Goal: Task Accomplishment & Management: Complete application form

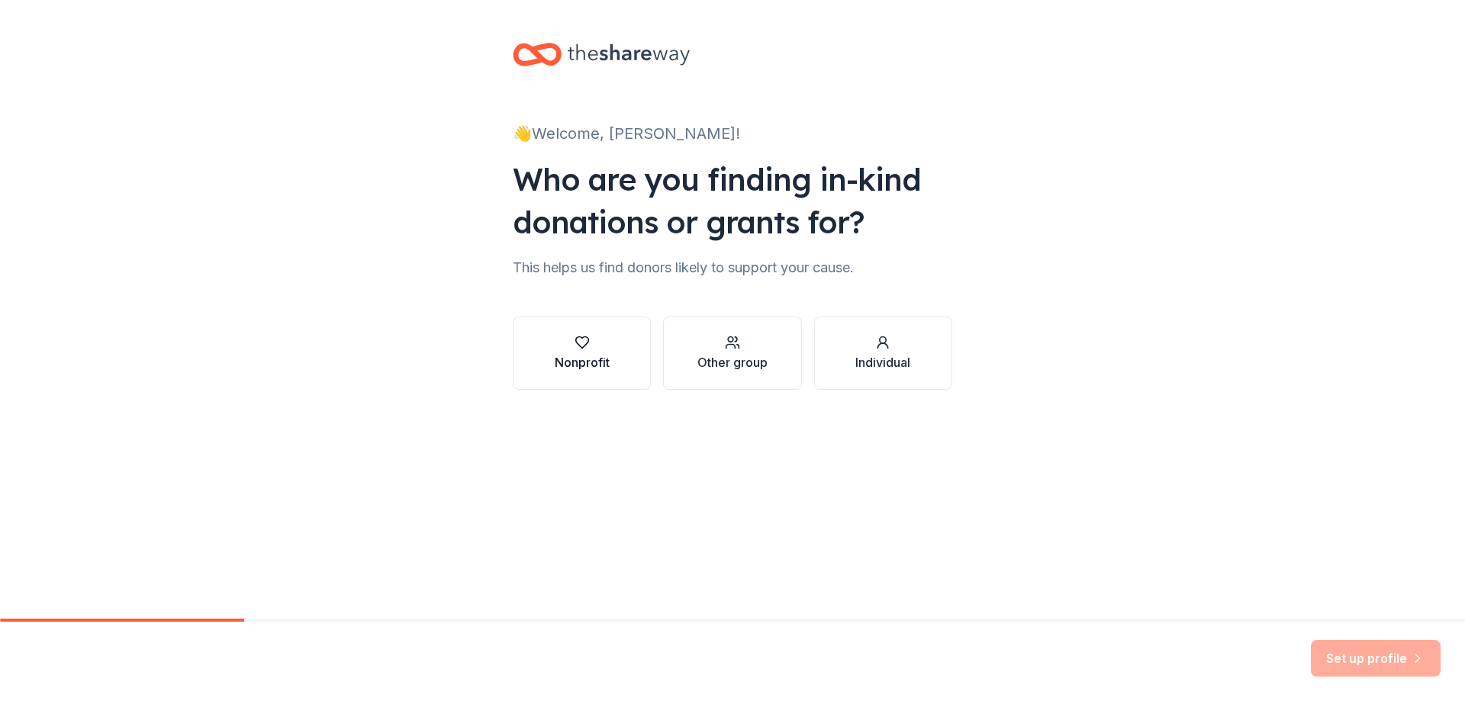
click at [574, 346] on icon "button" at bounding box center [581, 342] width 15 height 15
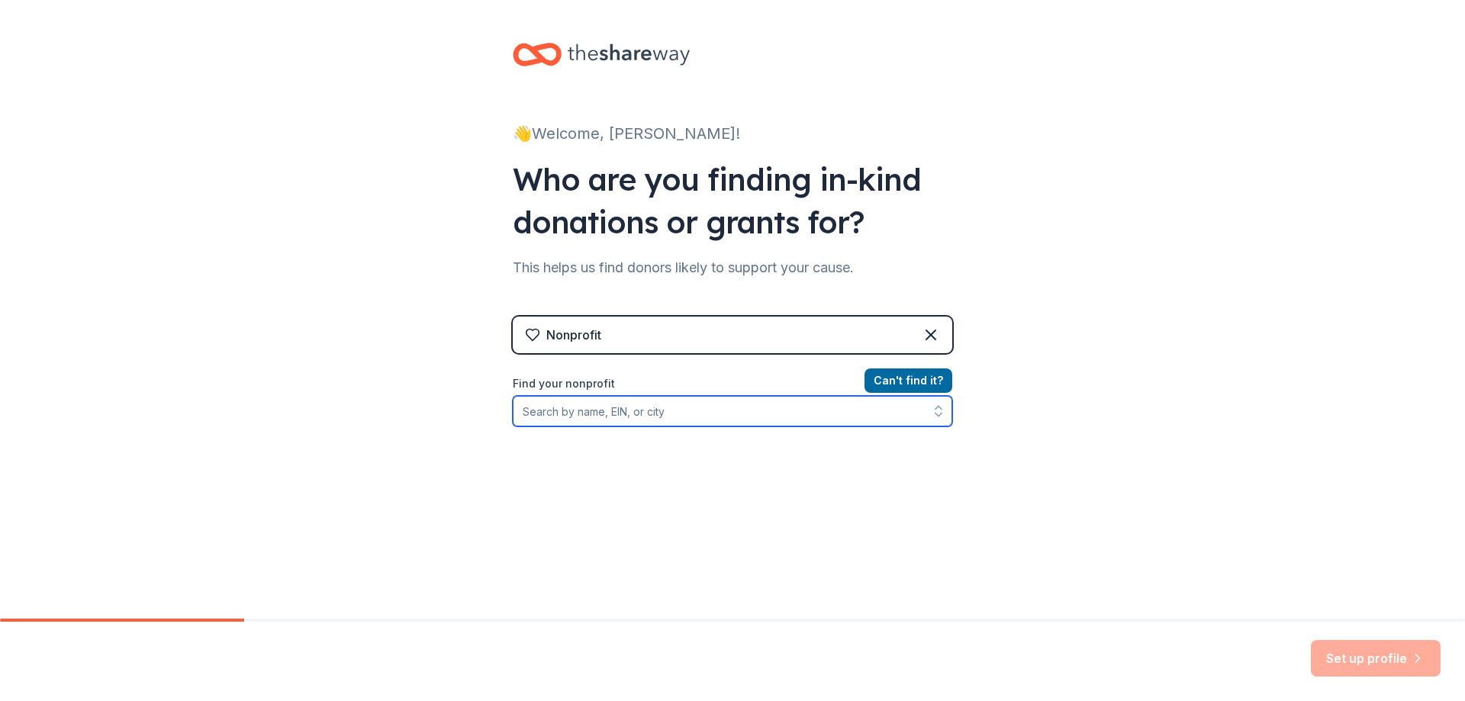
click at [580, 418] on input "Find your nonprofit" at bounding box center [732, 411] width 439 height 31
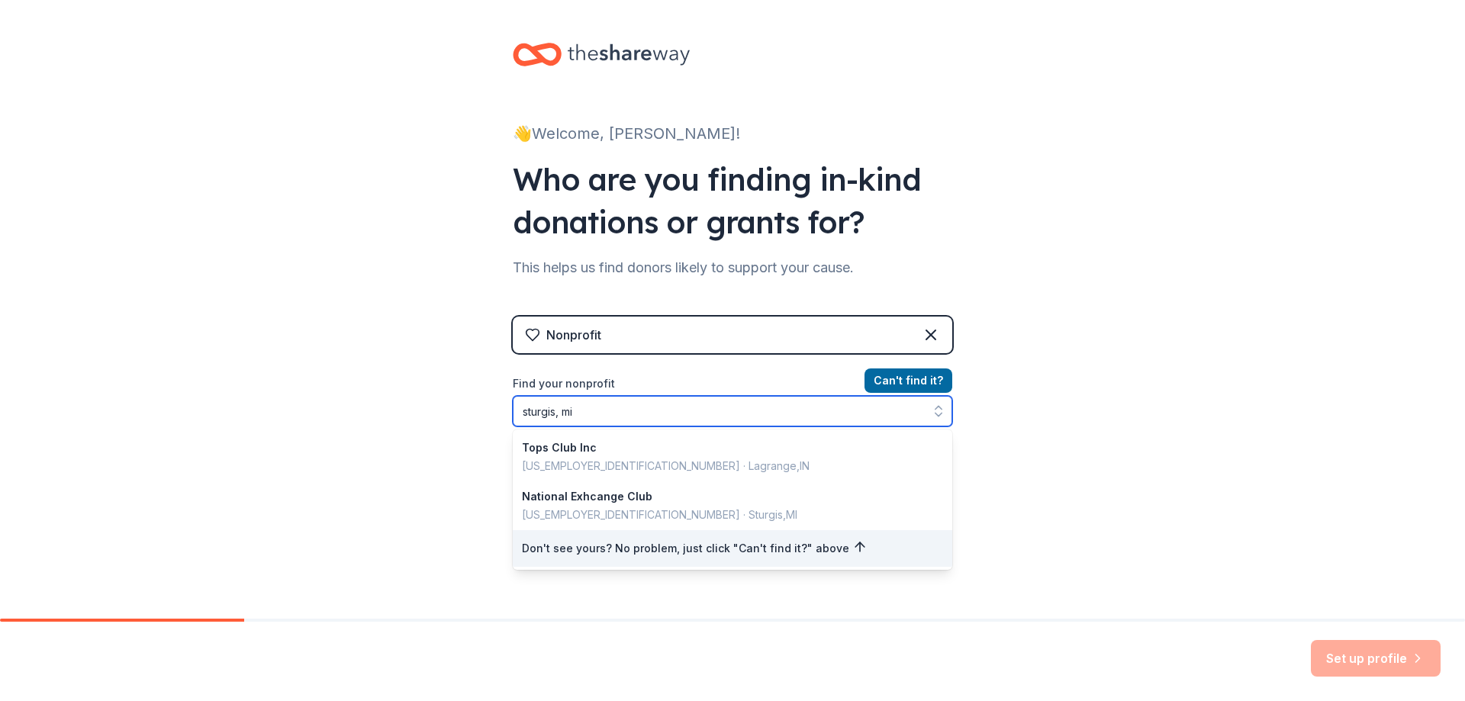
drag, startPoint x: 552, startPoint y: 412, endPoint x: 509, endPoint y: 410, distance: 42.8
click at [513, 410] on input "sturgis, mi" at bounding box center [732, 411] width 439 height 31
drag, startPoint x: 591, startPoint y: 407, endPoint x: 515, endPoint y: 413, distance: 76.6
click at [515, 413] on input "sturgis, mi" at bounding box center [732, 411] width 439 height 31
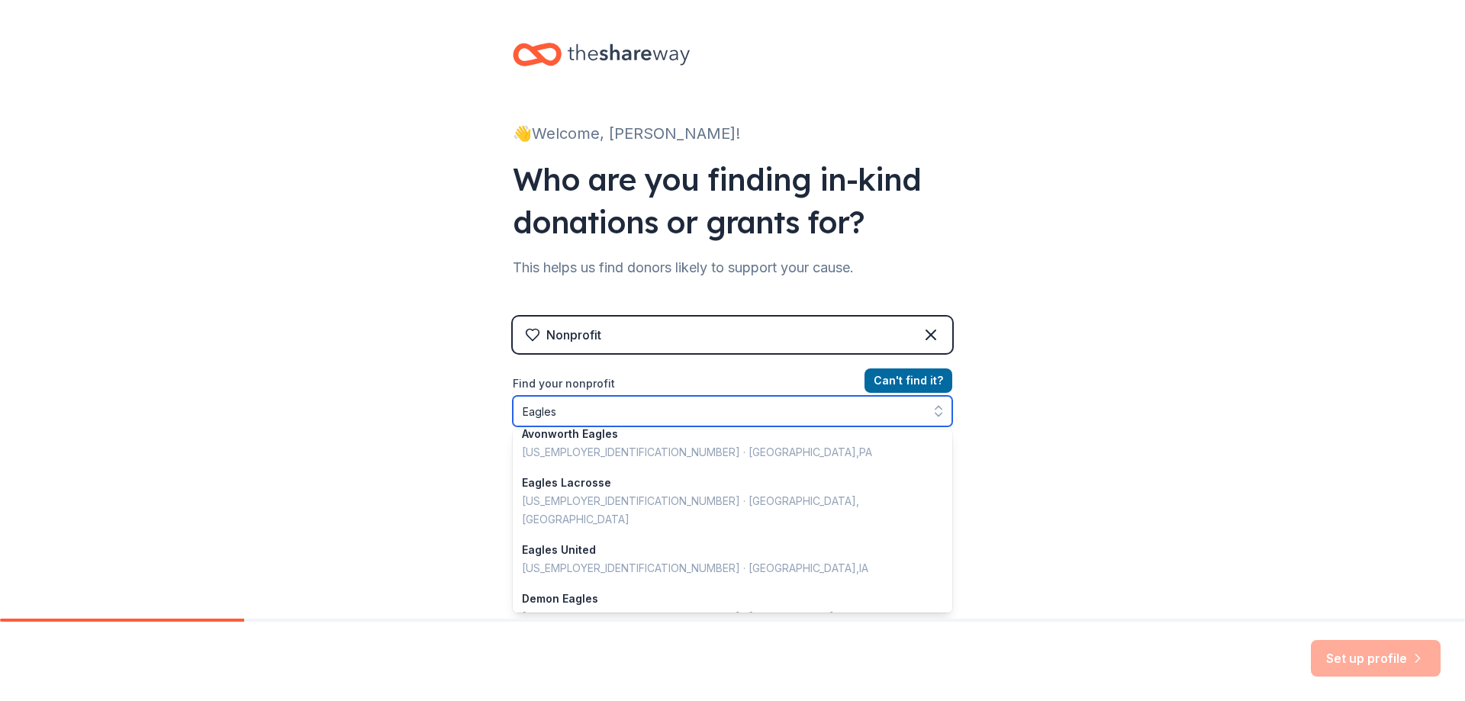
scroll to position [381, 0]
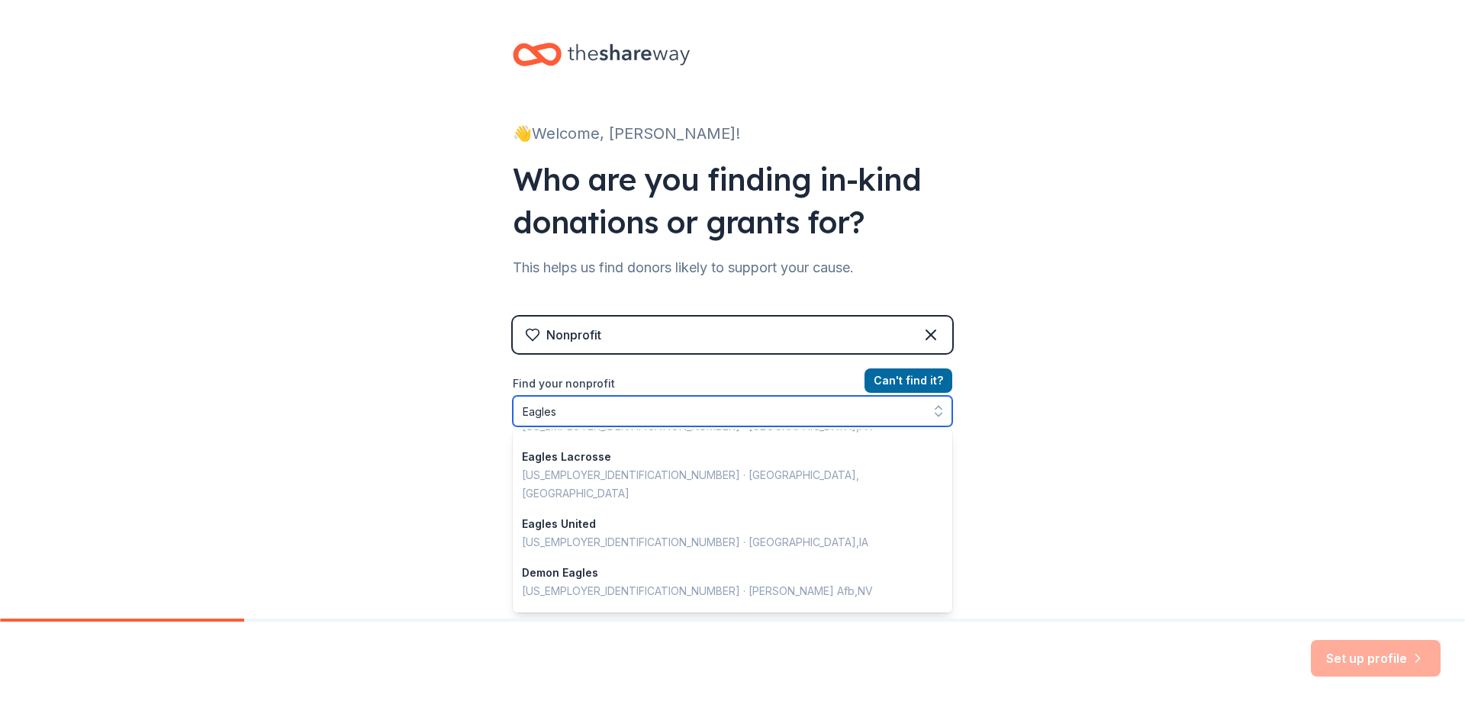
click at [520, 411] on input "Eagles" at bounding box center [732, 411] width 439 height 31
click at [517, 411] on input "Eagles" at bounding box center [732, 411] width 439 height 31
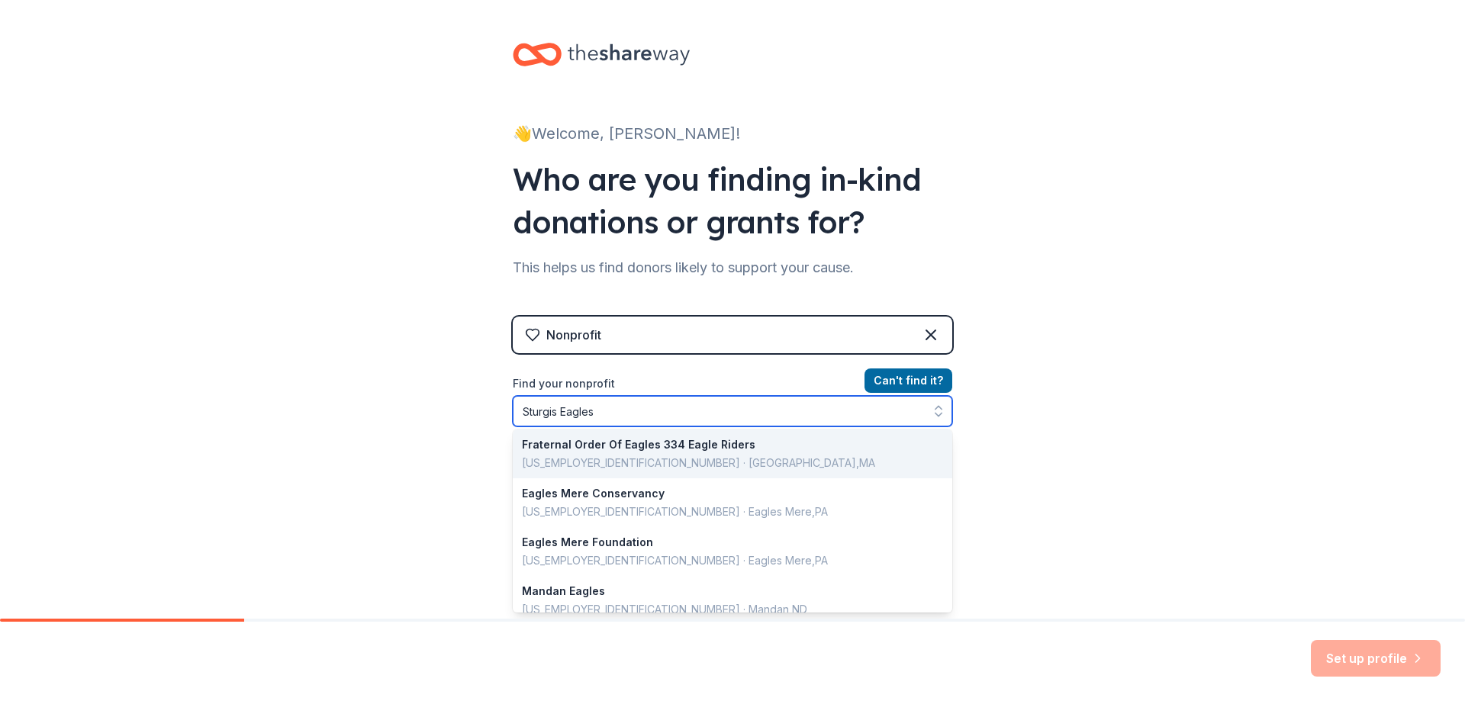
scroll to position [0, 0]
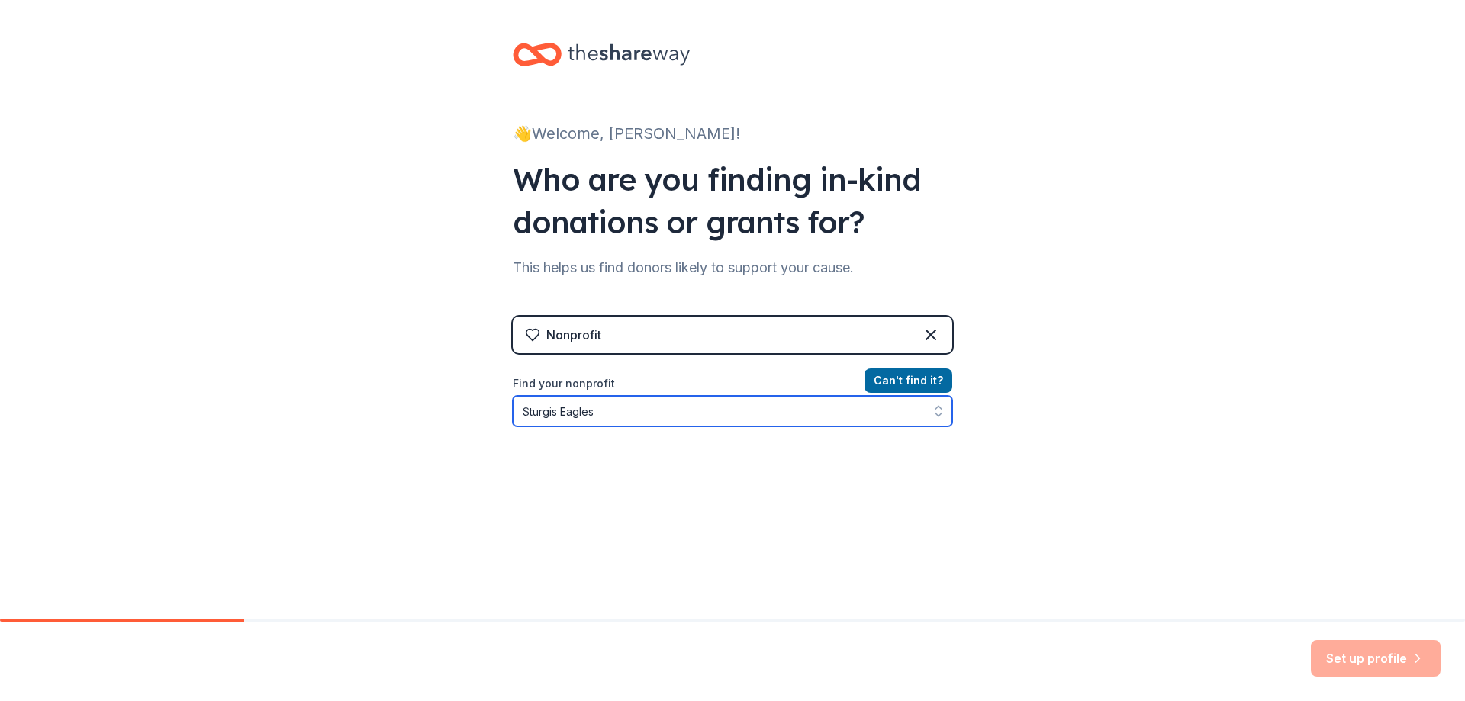
click at [626, 413] on input "Sturgis Eagles" at bounding box center [732, 411] width 439 height 31
click at [614, 414] on input "Sturgis Eagles" at bounding box center [732, 411] width 439 height 31
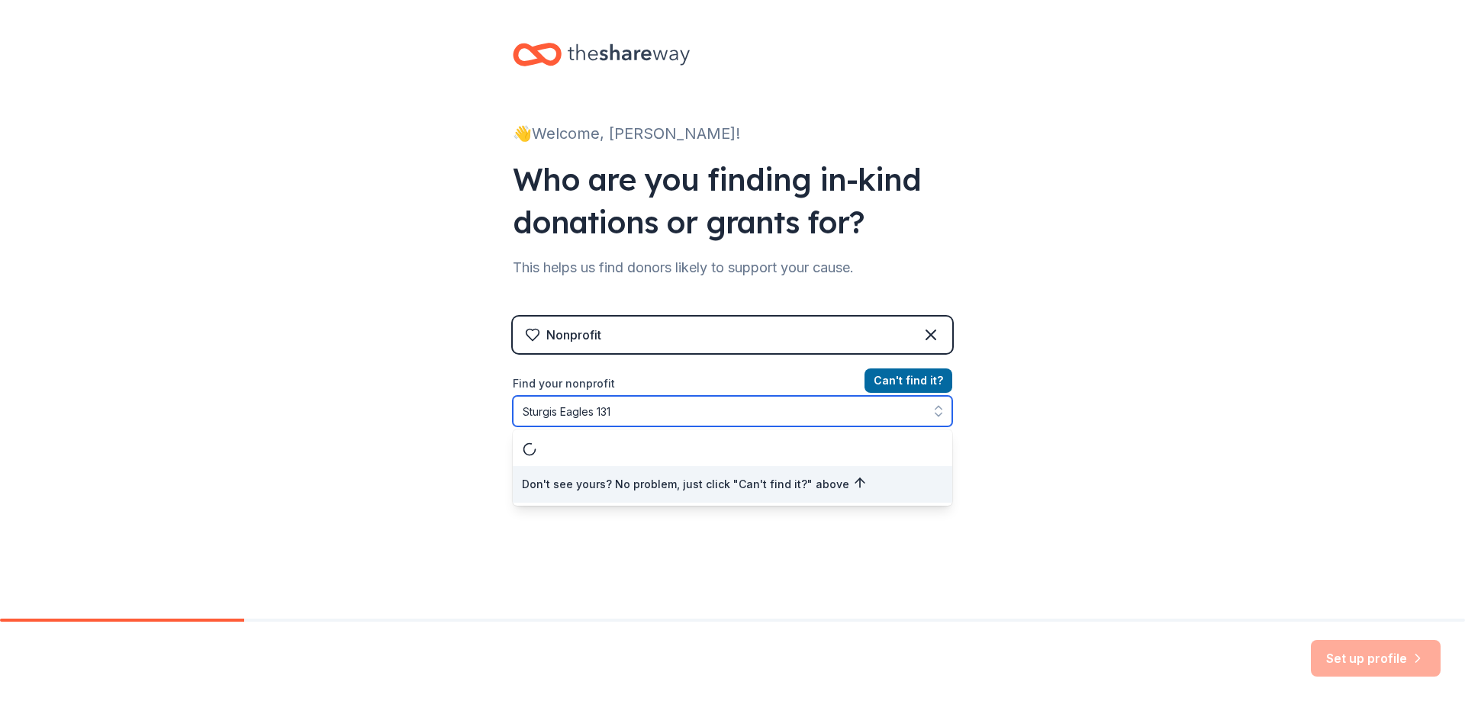
type input "Sturgis Eagles 1314"
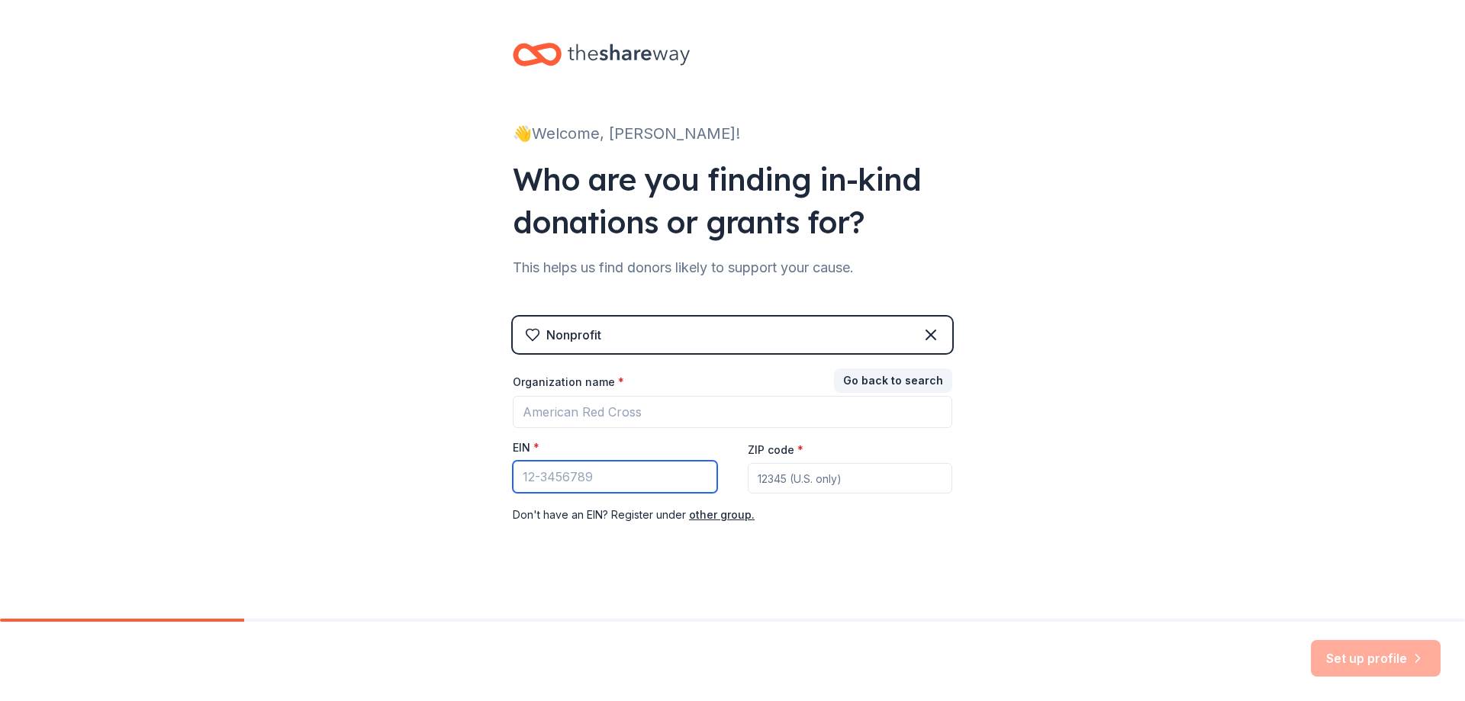
click at [539, 474] on input "EIN *" at bounding box center [615, 477] width 204 height 32
type input "[US_EMPLOYER_IDENTIFICATION_NUMBER]"
click at [834, 480] on input "ZIP code *" at bounding box center [850, 478] width 204 height 31
type input "49091"
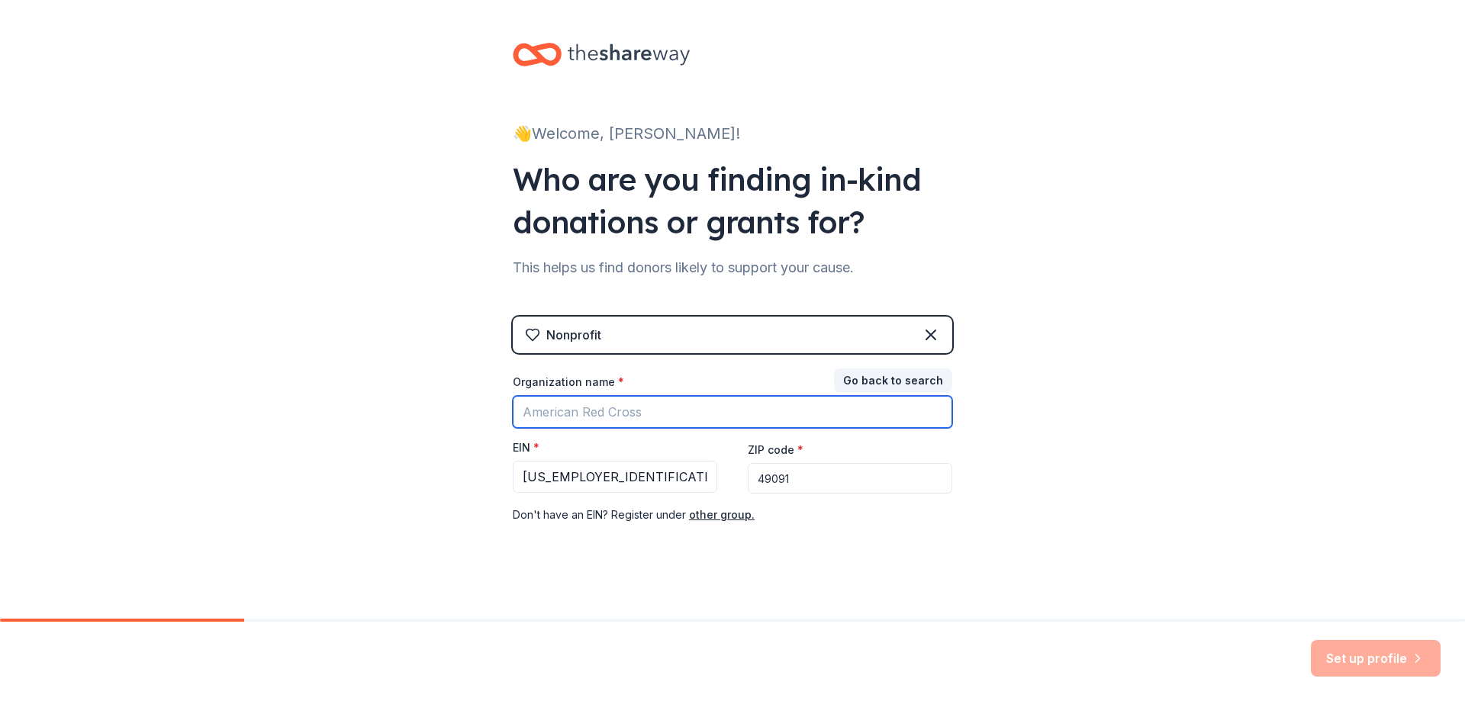
click at [542, 421] on input "Organization name *" at bounding box center [732, 412] width 439 height 32
type input "S"
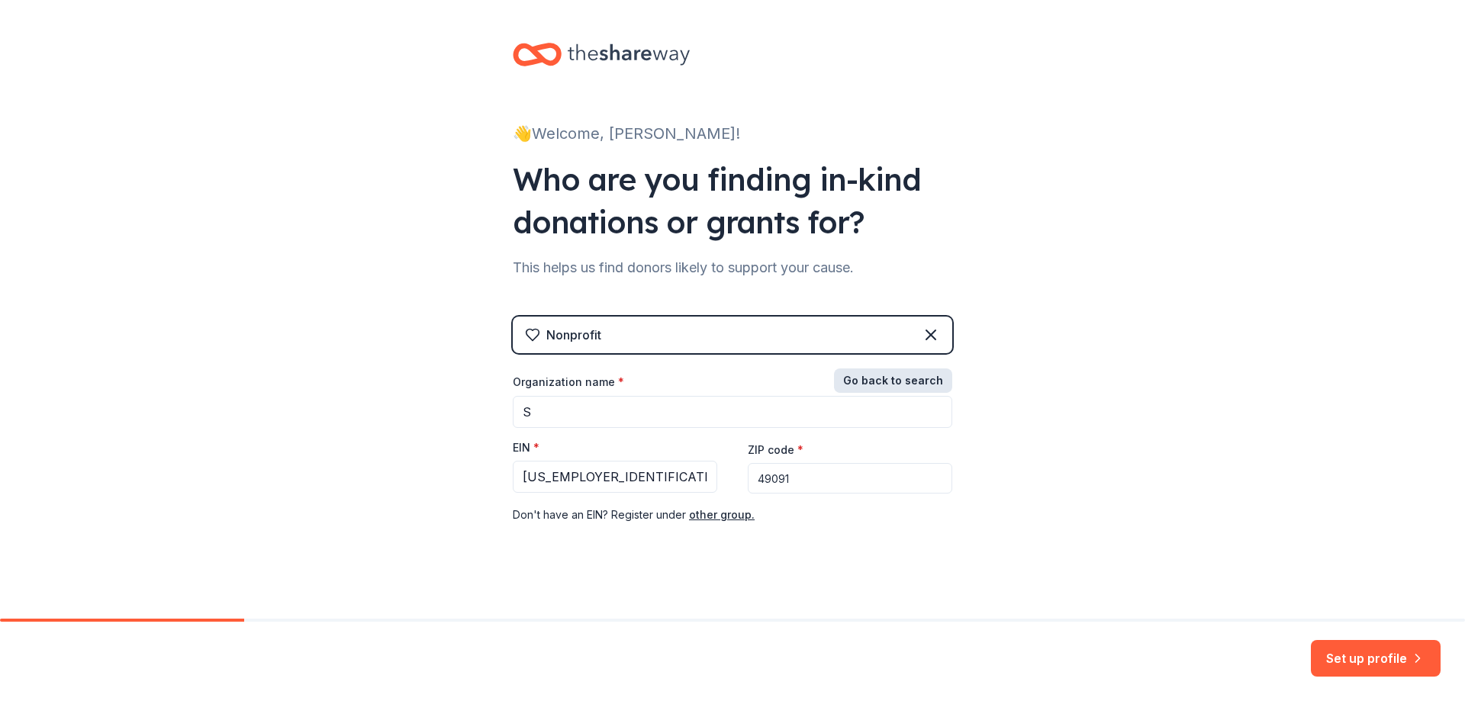
click at [892, 375] on button "Go back to search" at bounding box center [893, 380] width 118 height 24
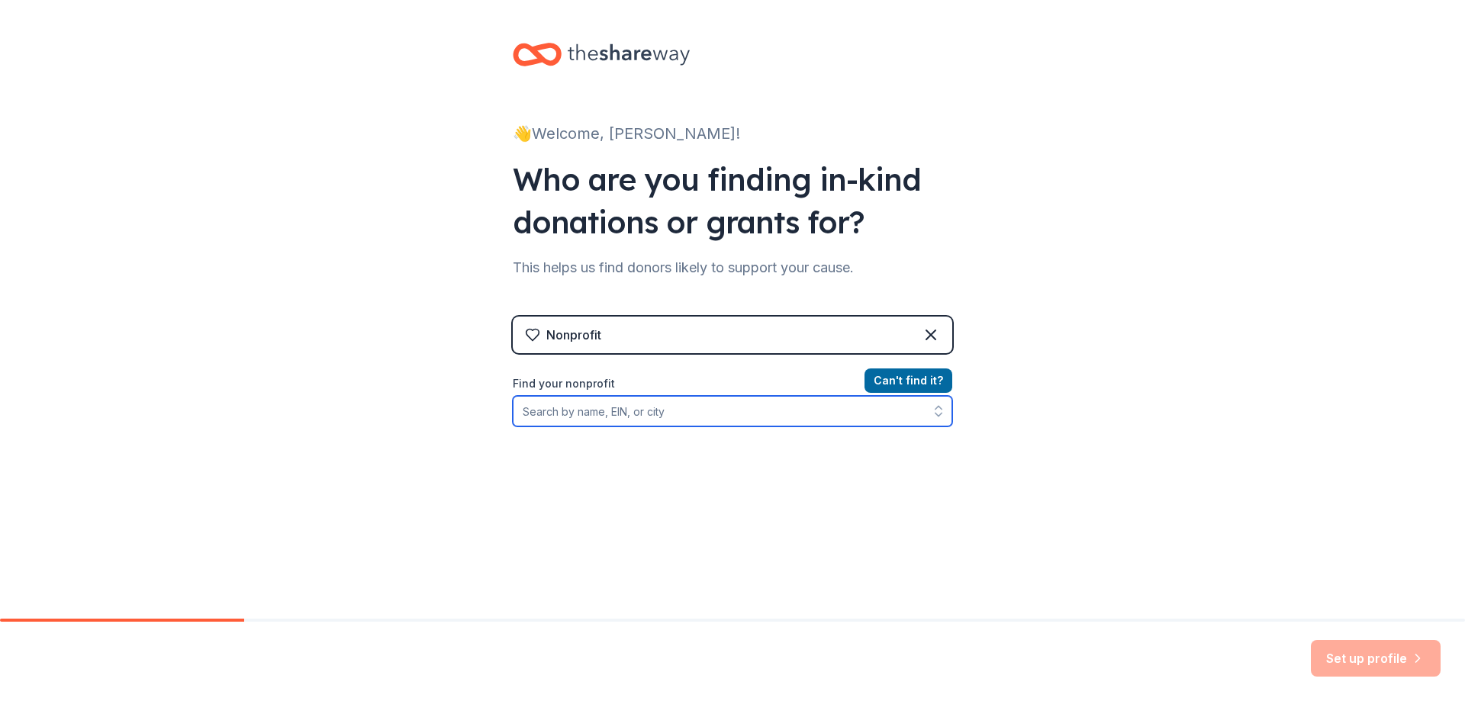
click at [545, 417] on input "Find your nonprofit" at bounding box center [732, 411] width 439 height 31
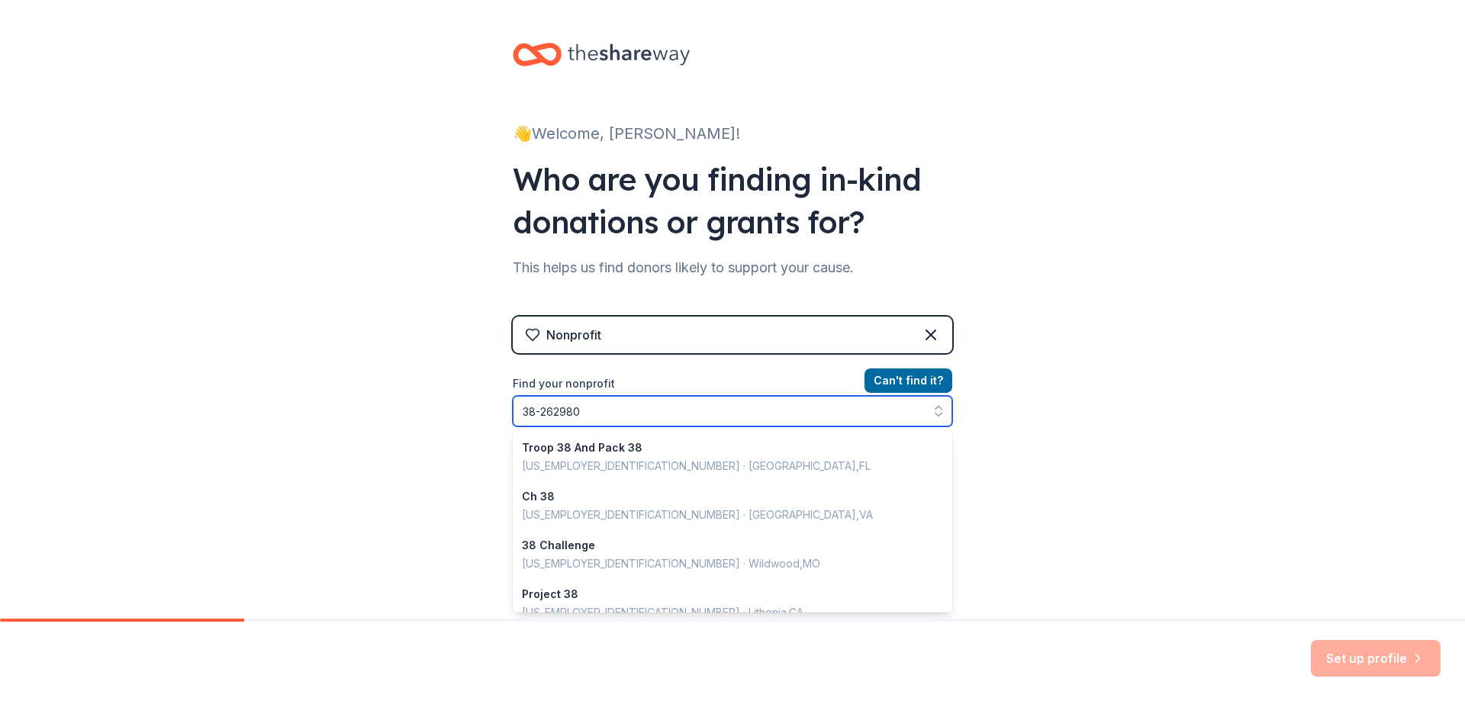
type input "[US_EMPLOYER_IDENTIFICATION_NUMBER]"
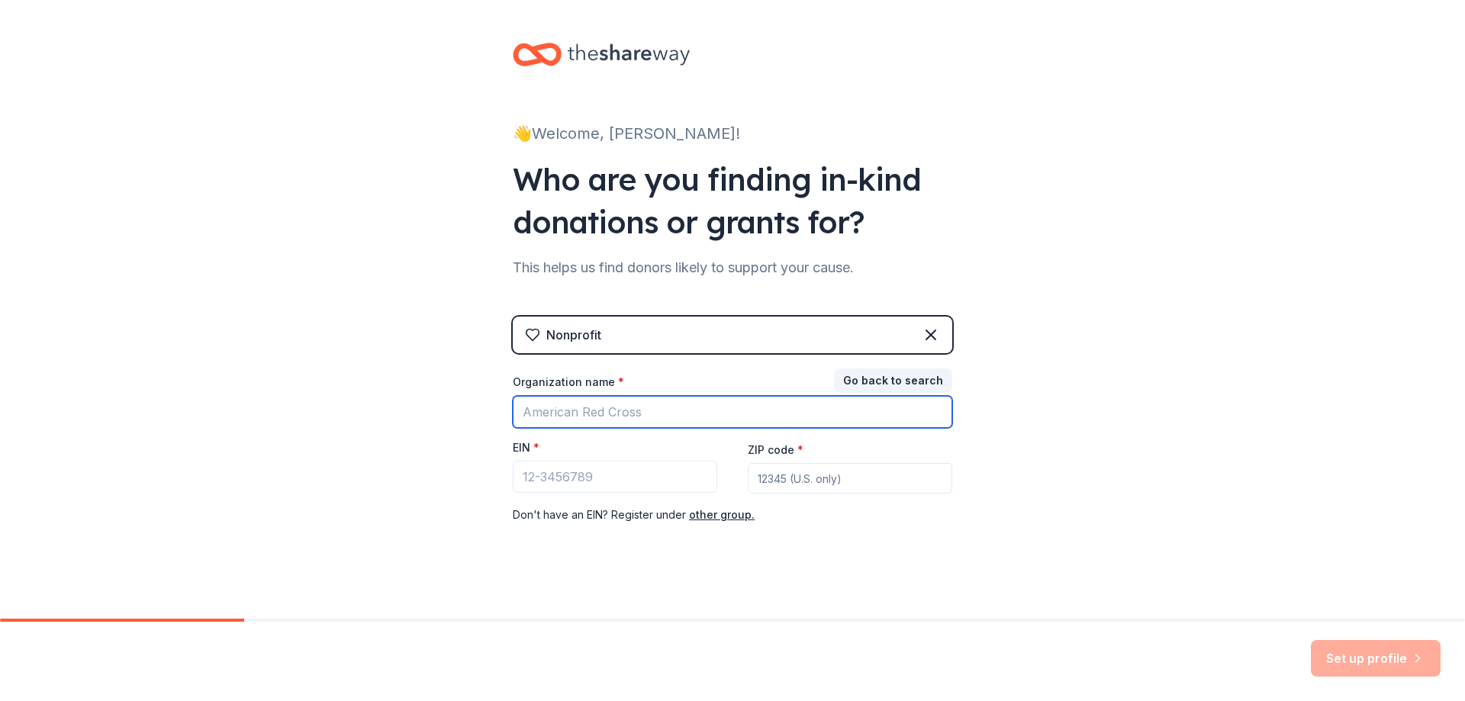
click at [555, 404] on input "Organization name *" at bounding box center [732, 412] width 439 height 32
type input "A"
type input "S"
type input "Ivanhoe Eagles 1314"
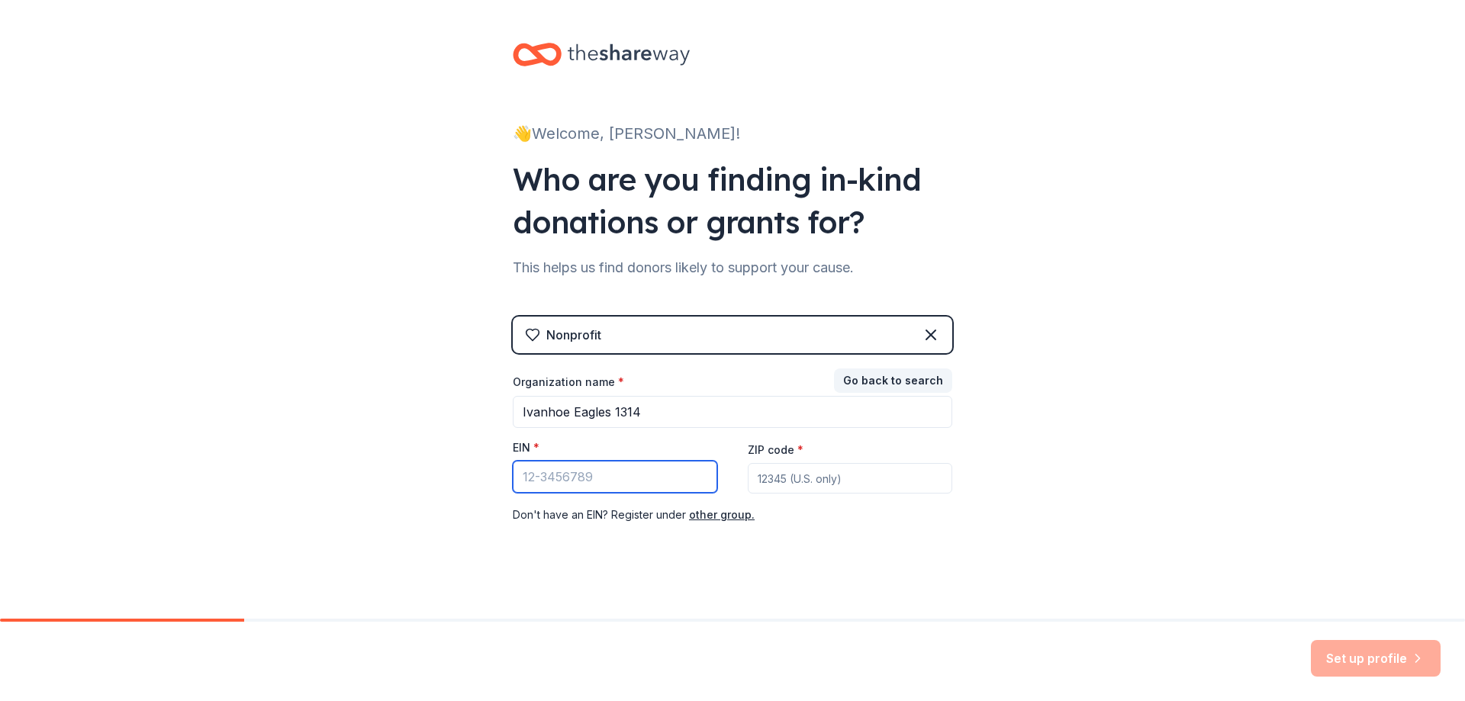
click at [560, 478] on input "EIN *" at bounding box center [615, 477] width 204 height 32
type input "[US_EMPLOYER_IDENTIFICATION_NUMBER]"
click at [803, 485] on input "ZIP code *" at bounding box center [850, 478] width 204 height 31
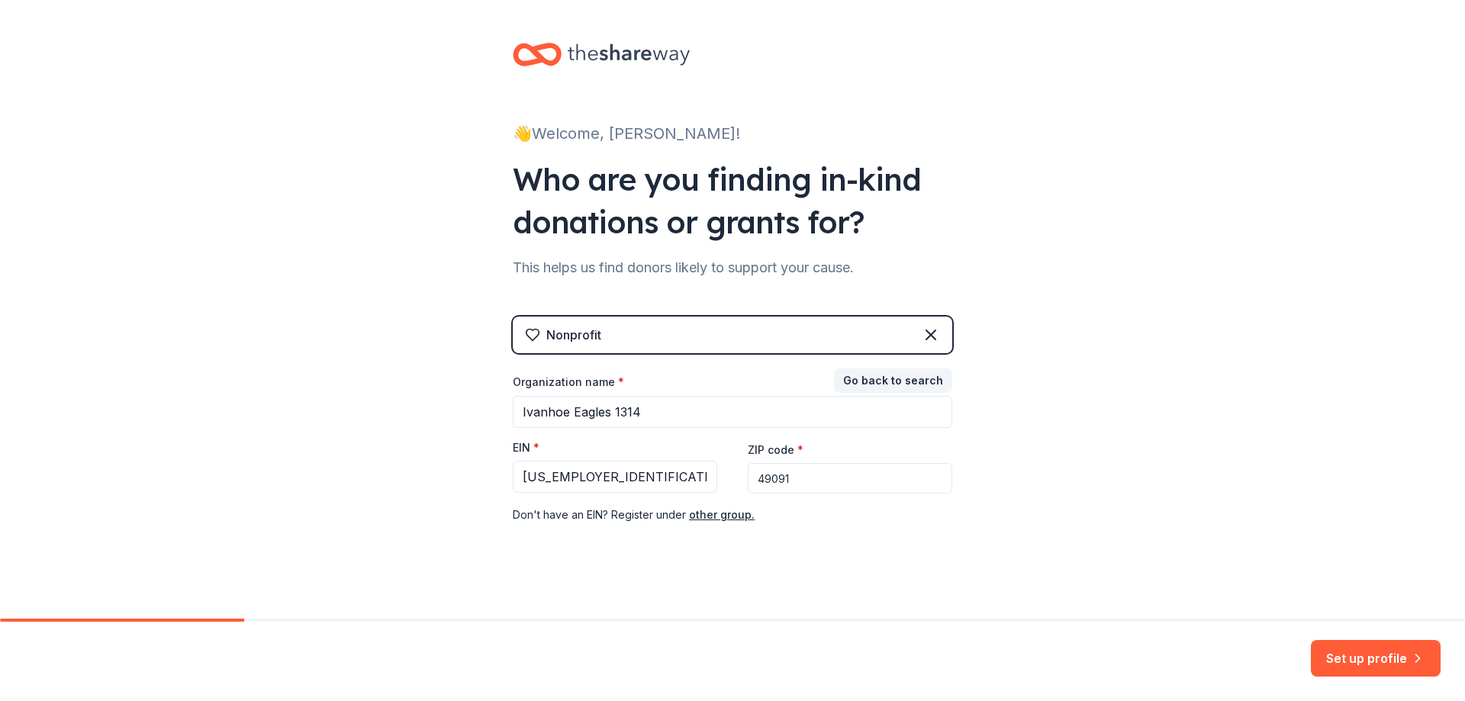
type input "49091"
click at [882, 474] on input "49091" at bounding box center [850, 478] width 204 height 31
click at [1362, 655] on button "Set up profile" at bounding box center [1376, 658] width 130 height 37
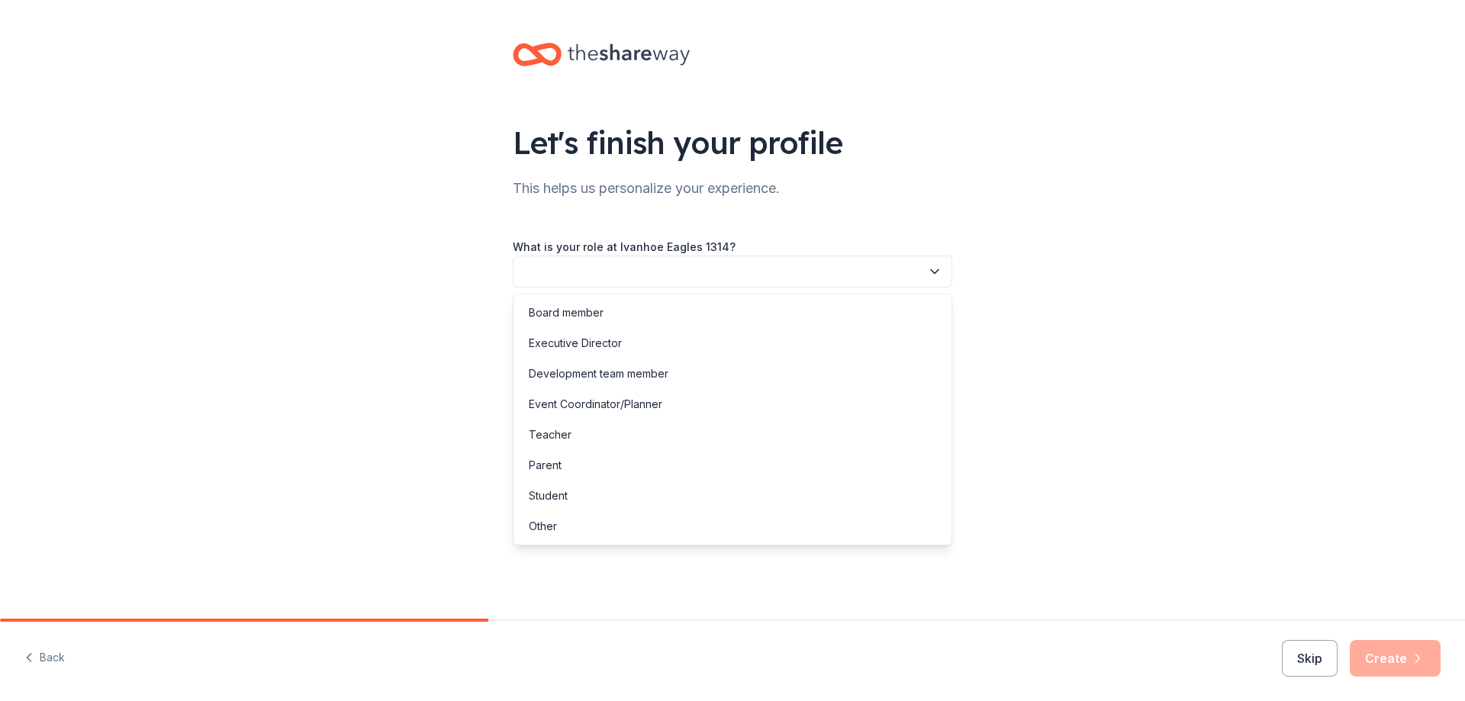
click at [606, 274] on button "button" at bounding box center [732, 272] width 439 height 32
click at [557, 529] on div "Other" at bounding box center [732, 526] width 432 height 31
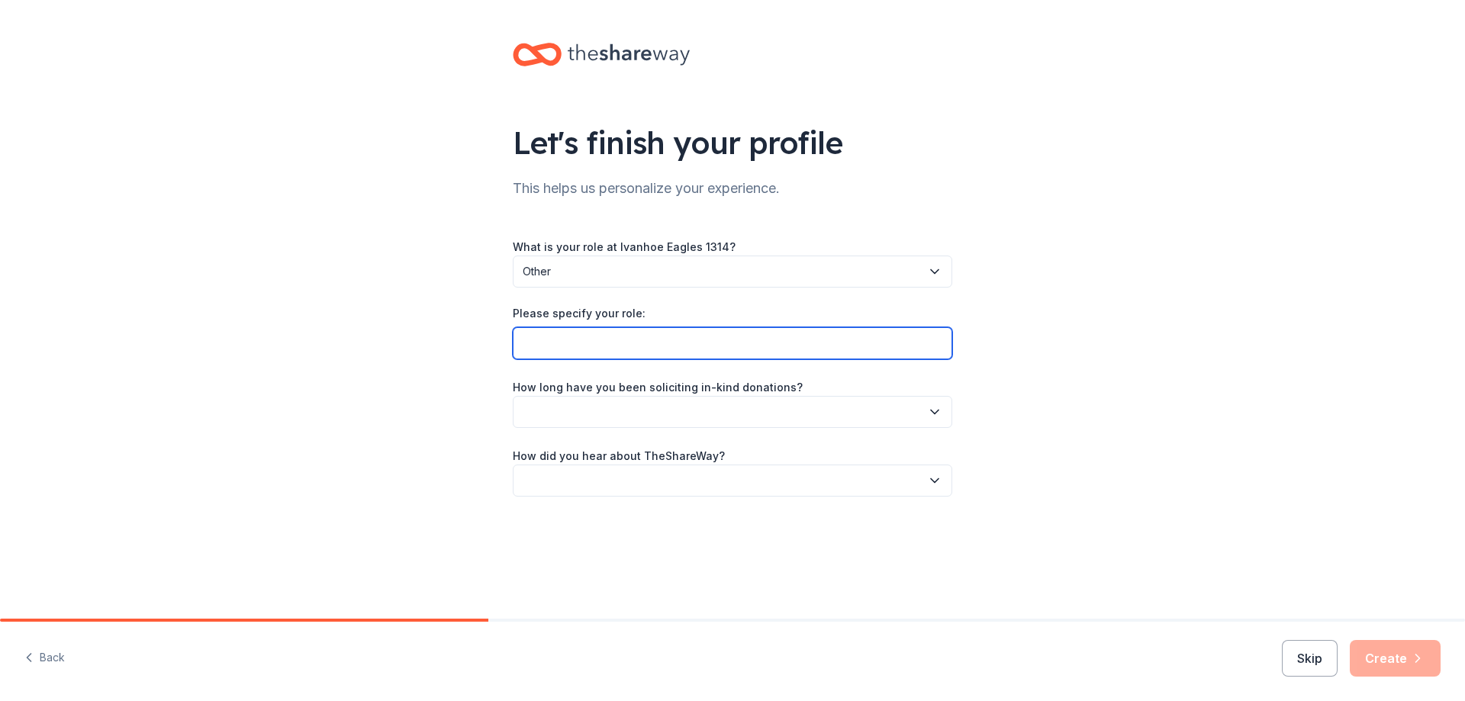
click at [551, 339] on input "Please specify your role:" at bounding box center [732, 343] width 439 height 32
type input "Auxiliary Secertary"
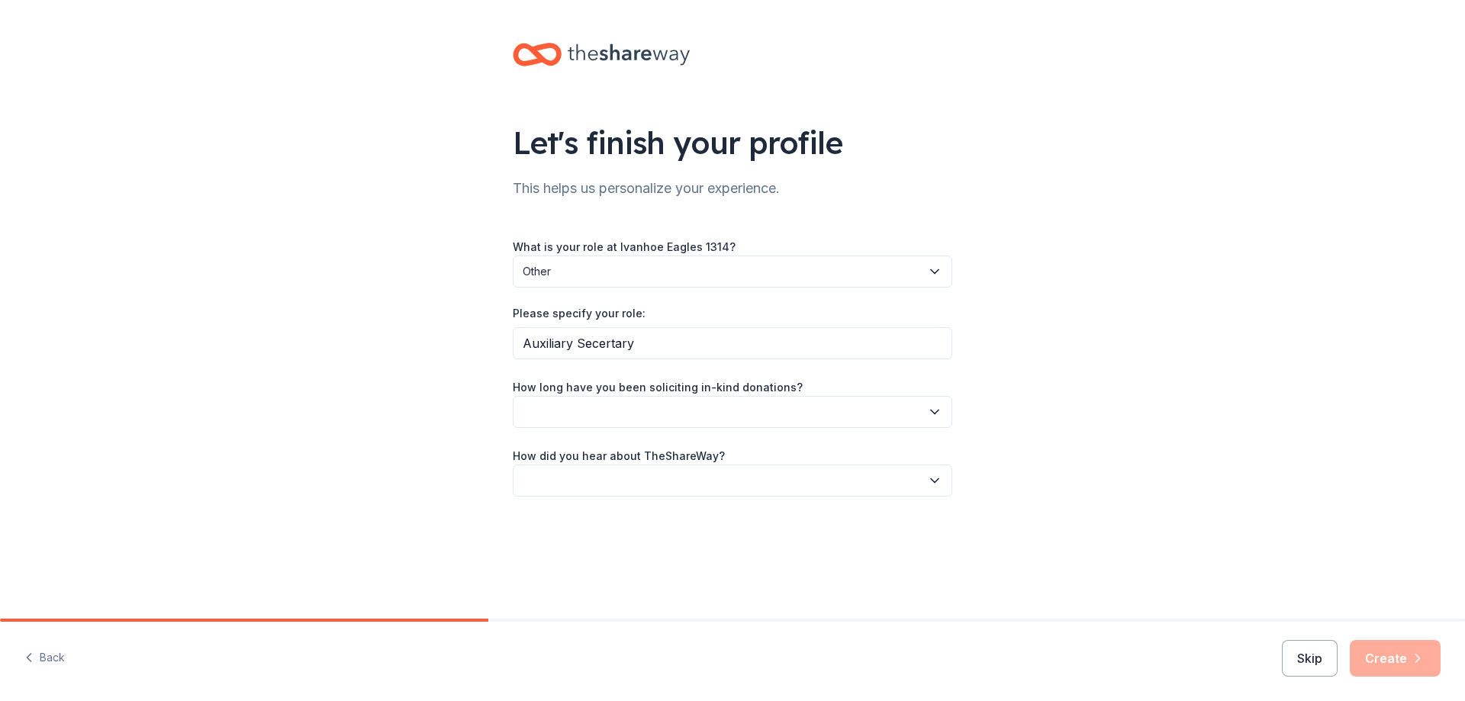
click at [934, 410] on icon "button" at bounding box center [934, 411] width 15 height 15
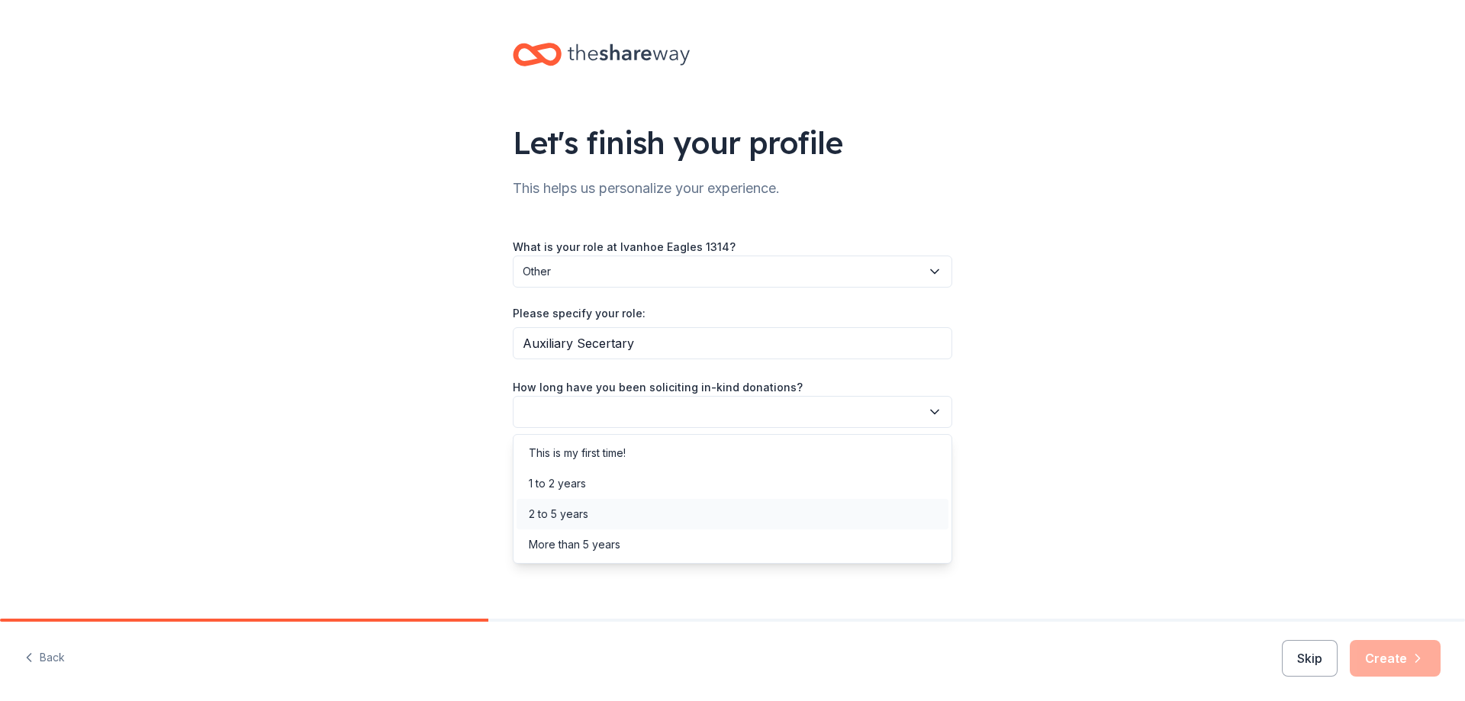
click at [551, 518] on div "2 to 5 years" at bounding box center [559, 514] width 60 height 18
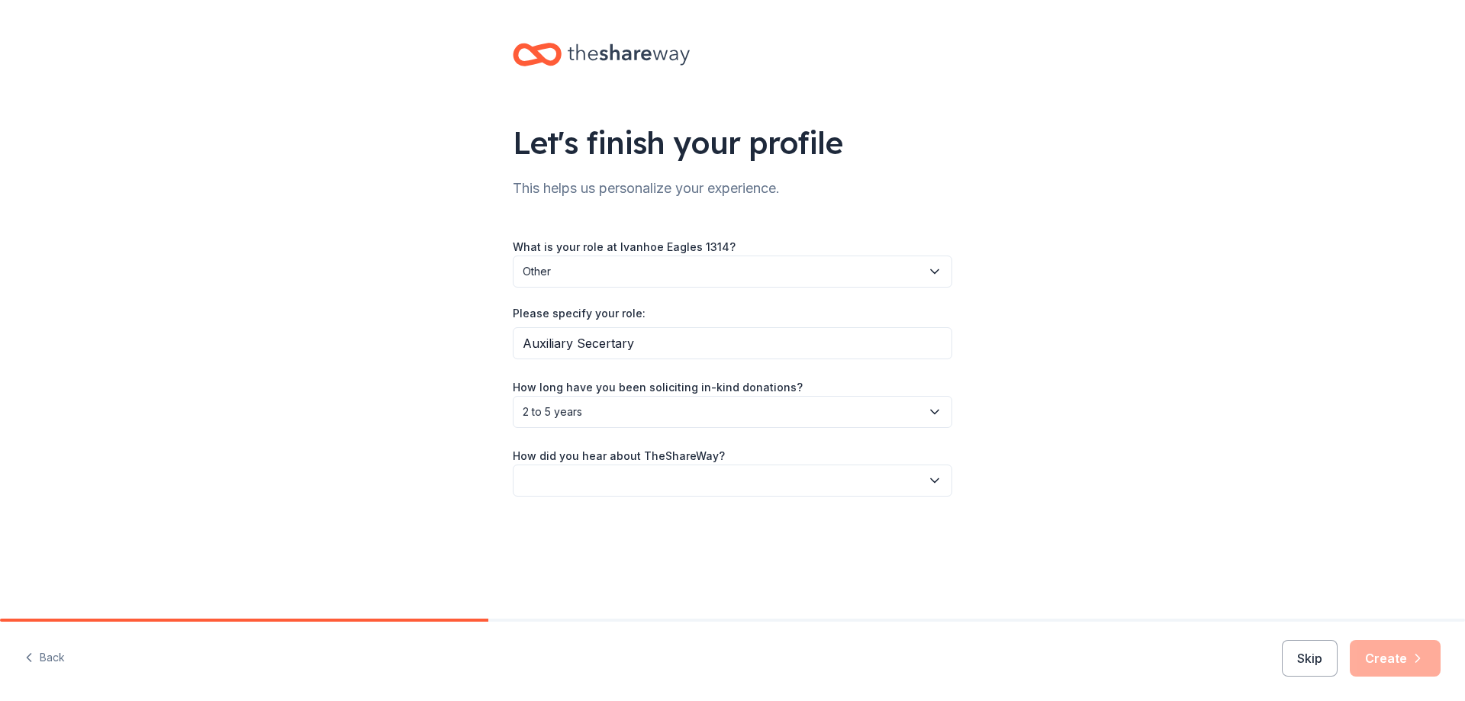
click at [754, 481] on button "button" at bounding box center [732, 481] width 439 height 32
click at [555, 645] on div "Other" at bounding box center [543, 644] width 28 height 18
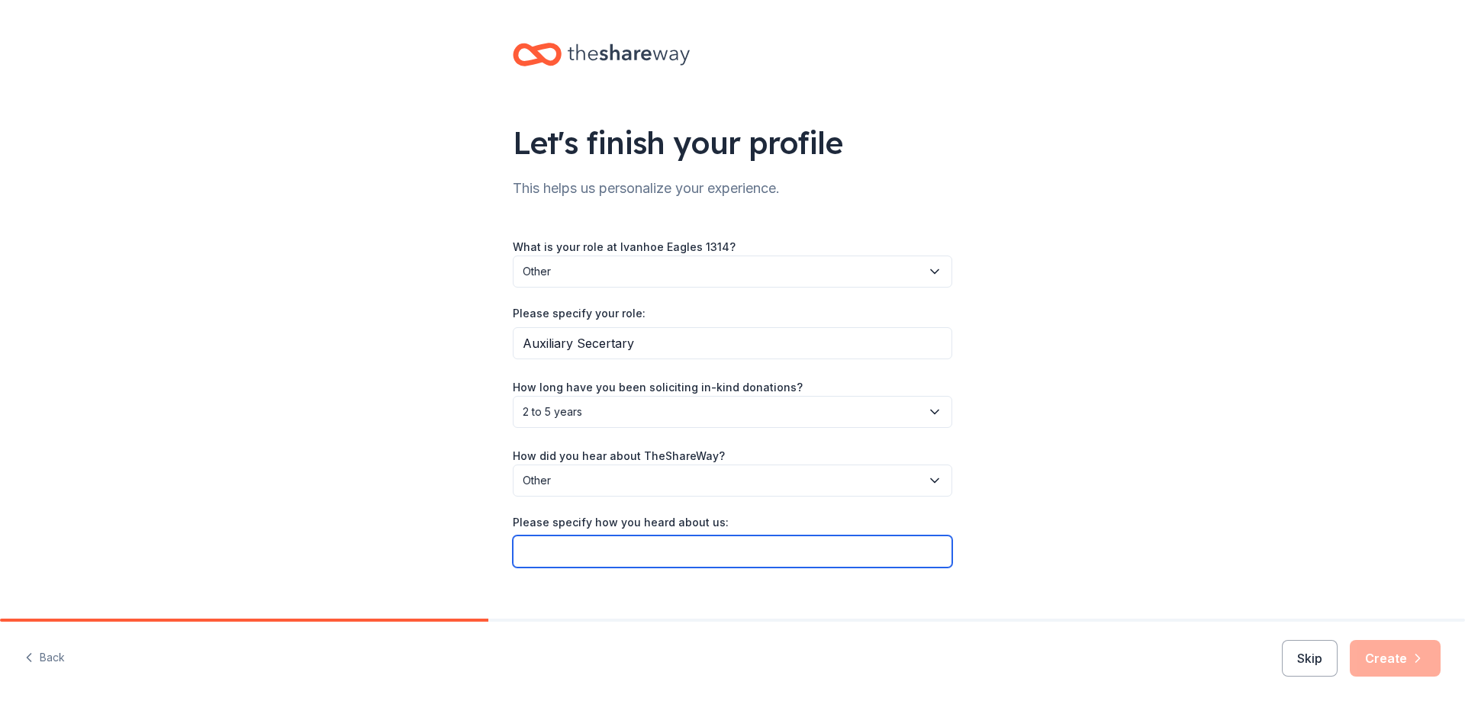
click at [551, 555] on input "Please specify how you heard about us:" at bounding box center [732, 552] width 439 height 32
type input "Pinterest"
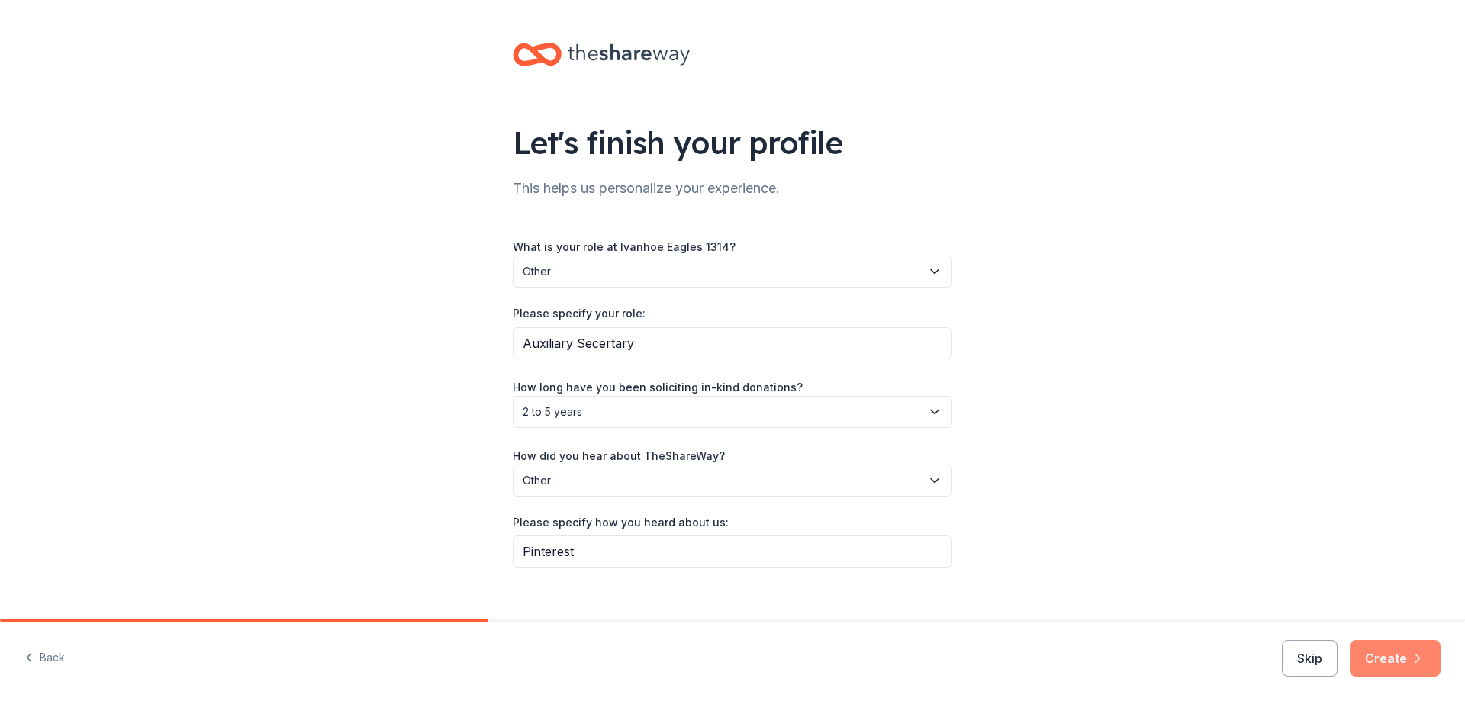
click at [1391, 651] on button "Create" at bounding box center [1394, 658] width 91 height 37
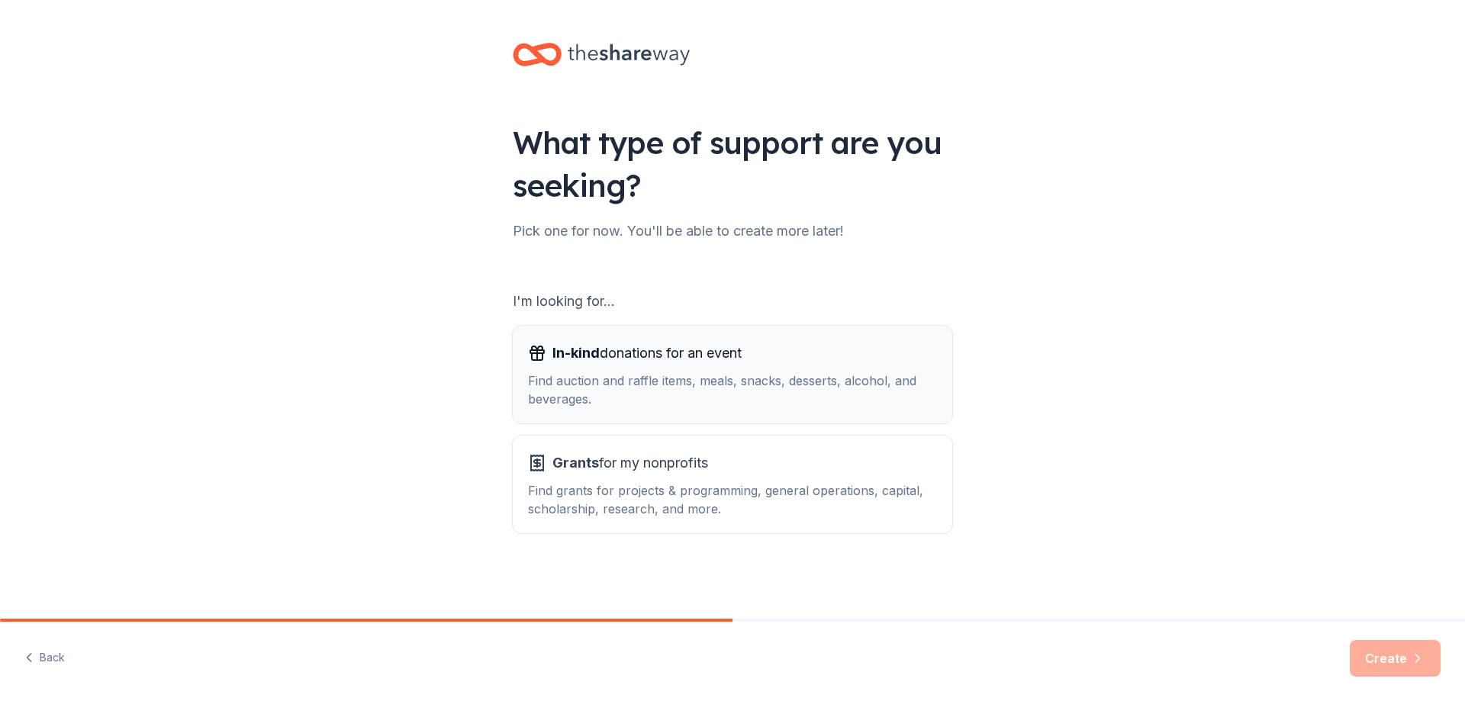
click at [708, 368] on div "In-kind donations for an event Find auction and raffle items, meals, snacks, de…" at bounding box center [732, 374] width 409 height 67
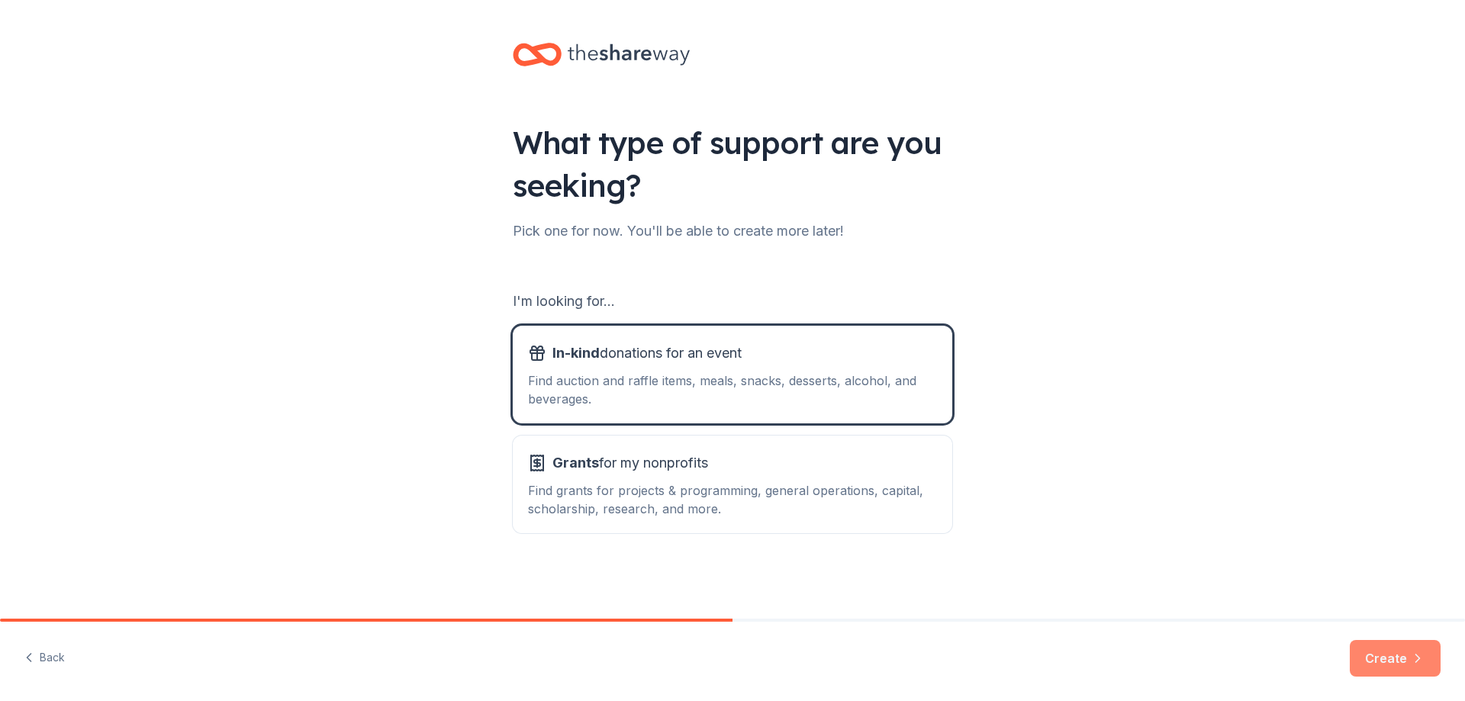
click at [1402, 662] on button "Create" at bounding box center [1394, 658] width 91 height 37
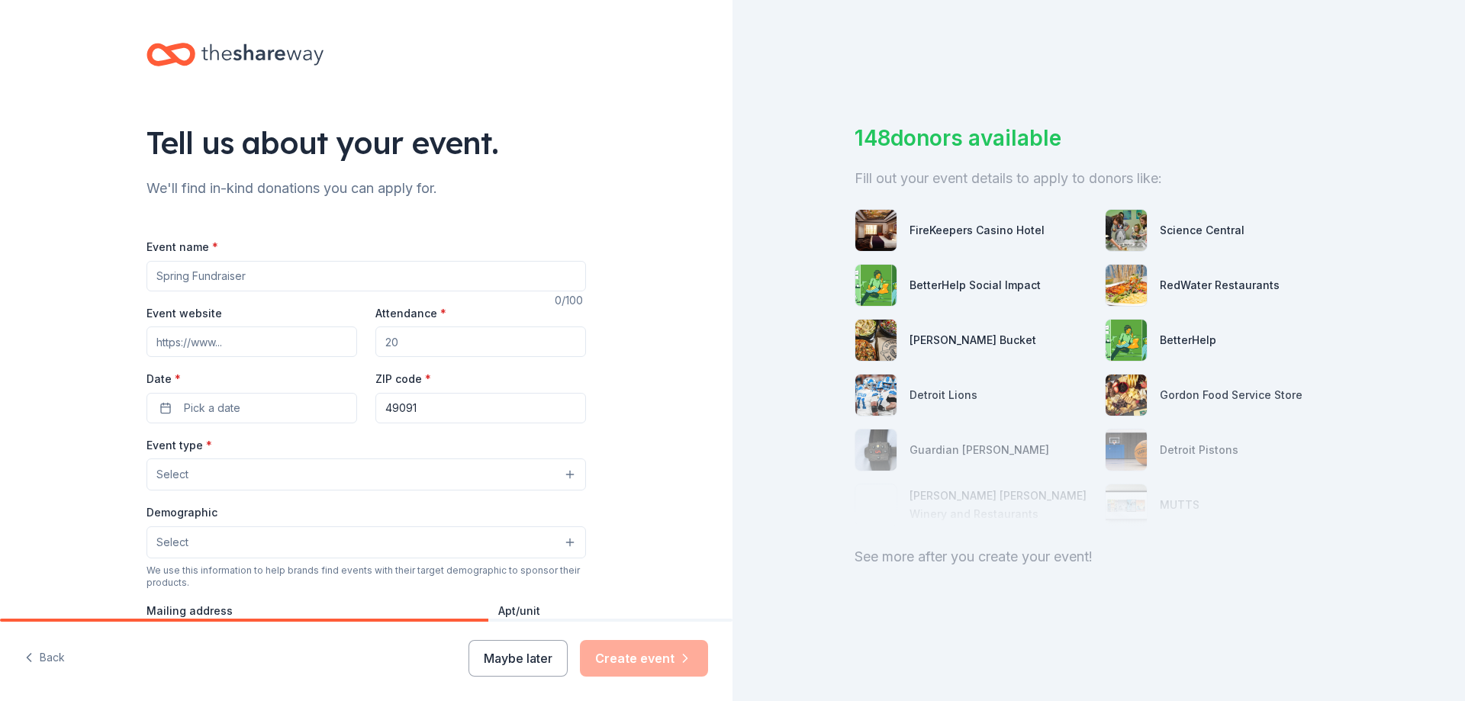
click at [182, 275] on input "Event name *" at bounding box center [365, 276] width 439 height 31
type input "Silent Auction"
click at [205, 411] on span "Pick a date" at bounding box center [212, 408] width 56 height 18
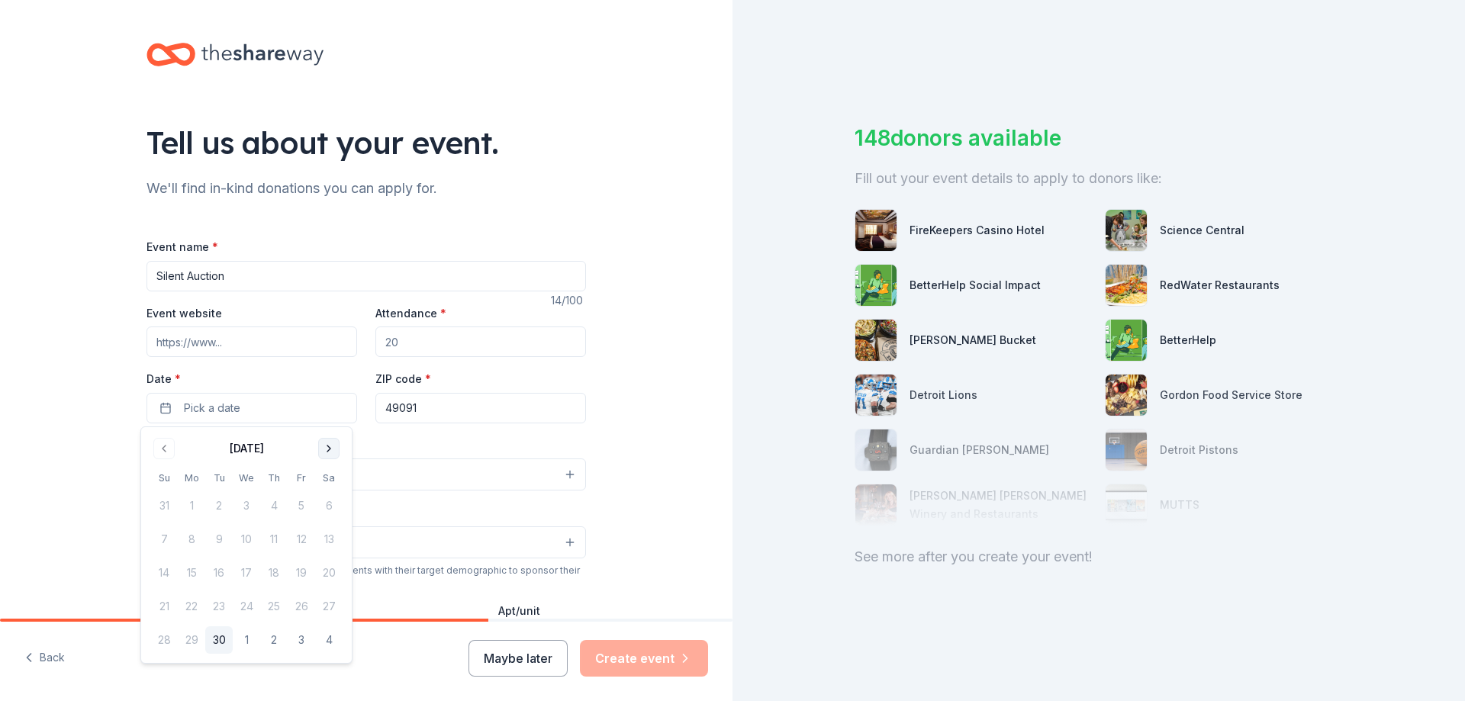
click at [336, 445] on button "Go to next month" at bounding box center [328, 448] width 21 height 21
click at [331, 445] on button "Go to next month" at bounding box center [328, 448] width 21 height 21
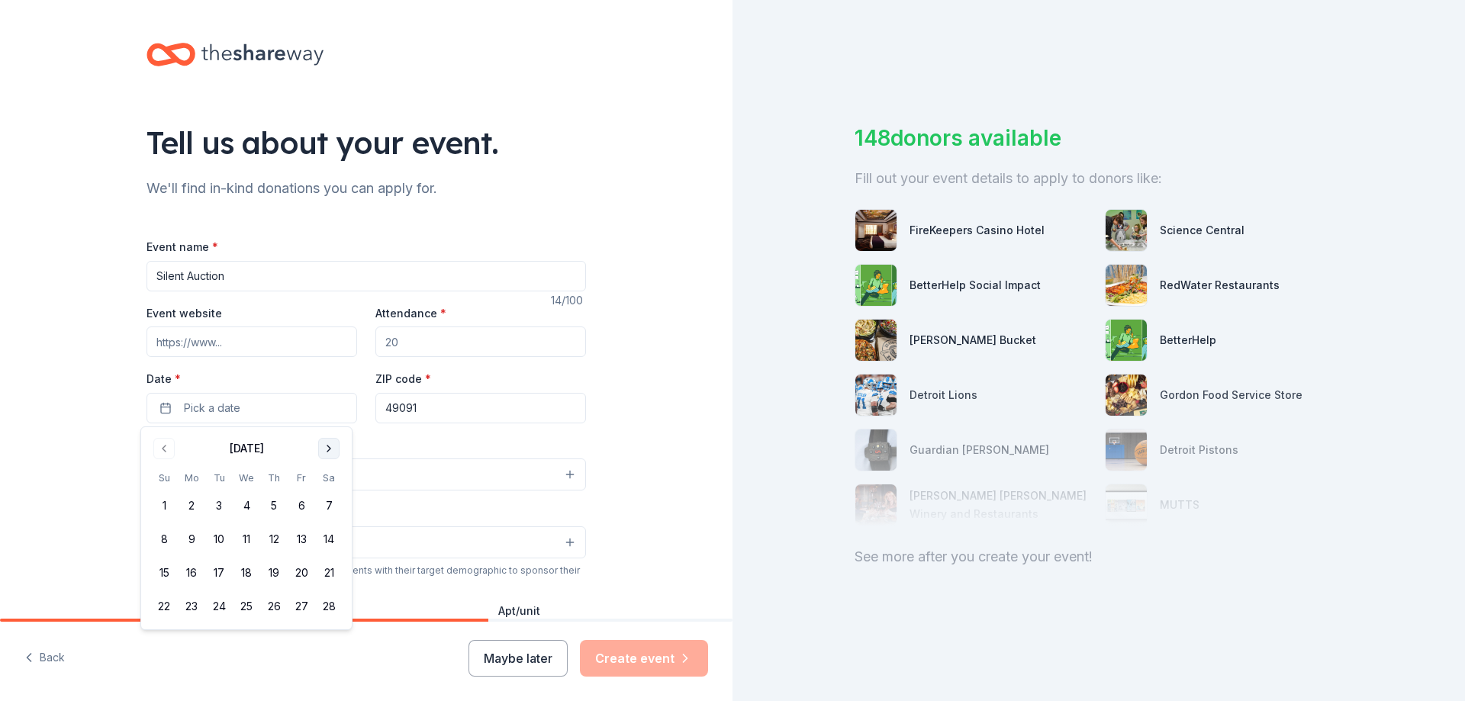
click at [331, 445] on button "Go to next month" at bounding box center [328, 448] width 21 height 21
click at [333, 500] on button "4" at bounding box center [328, 505] width 27 height 27
click at [408, 442] on div "Event type * Select" at bounding box center [365, 464] width 439 height 56
click at [203, 473] on button "Select" at bounding box center [365, 474] width 439 height 32
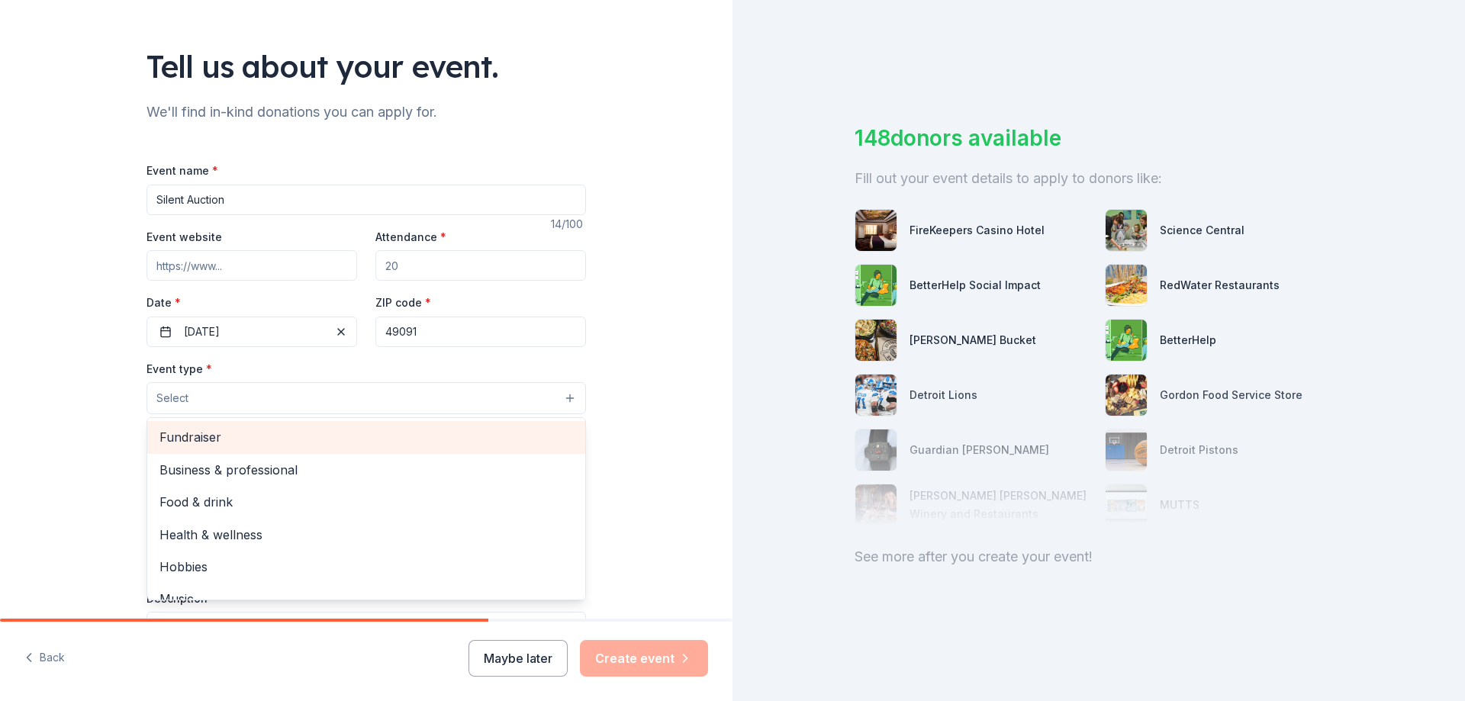
click at [204, 432] on span "Fundraiser" at bounding box center [365, 437] width 413 height 20
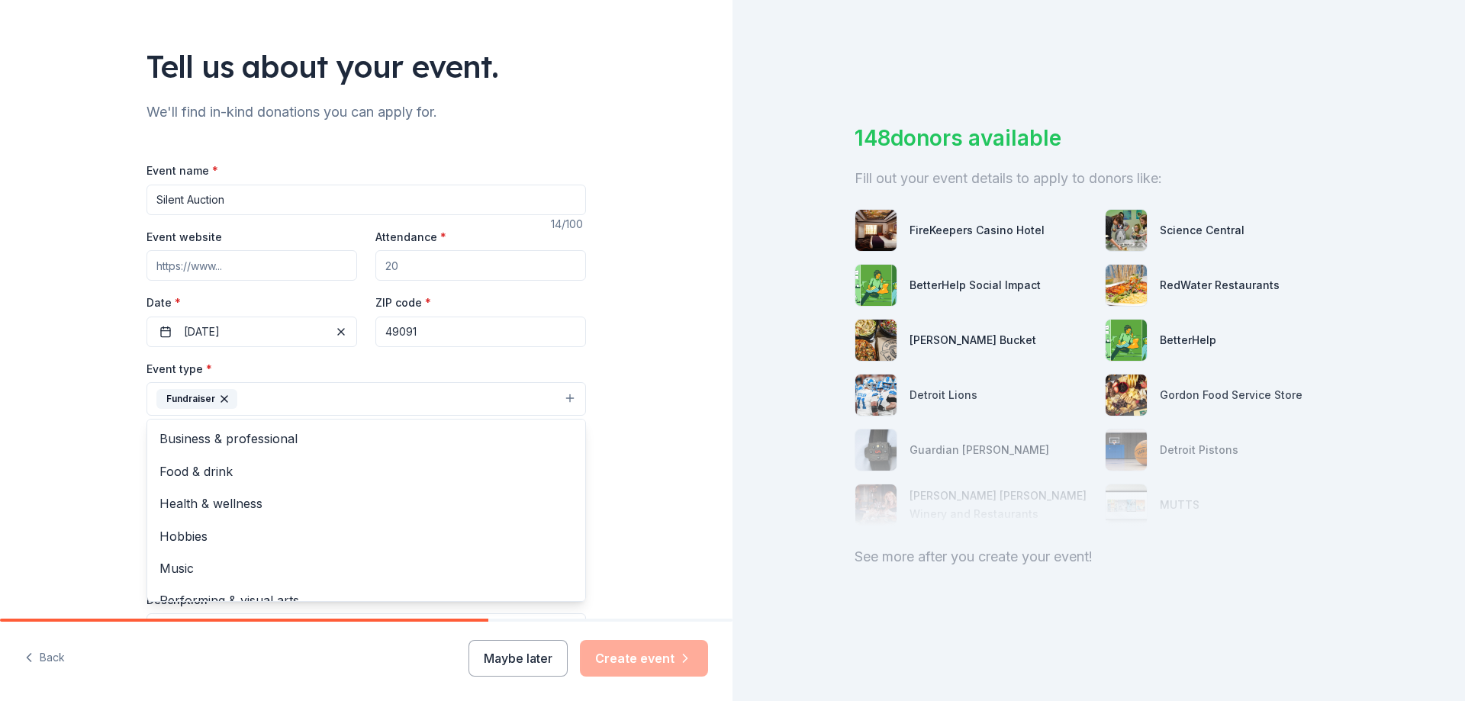
click at [94, 437] on div "Tell us about your event. We'll find in-kind donations you can apply for. Event…" at bounding box center [366, 432] width 732 height 1017
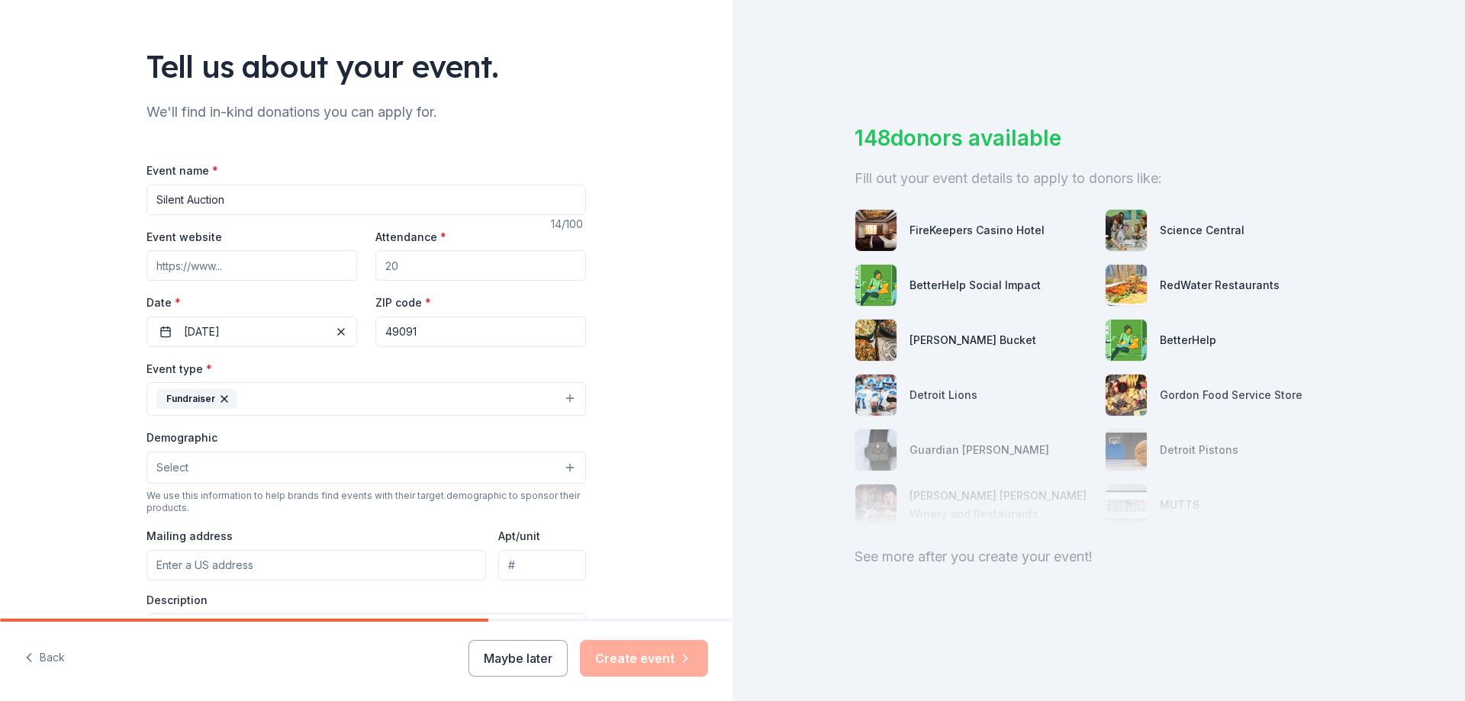
click at [193, 468] on button "Select" at bounding box center [365, 468] width 439 height 32
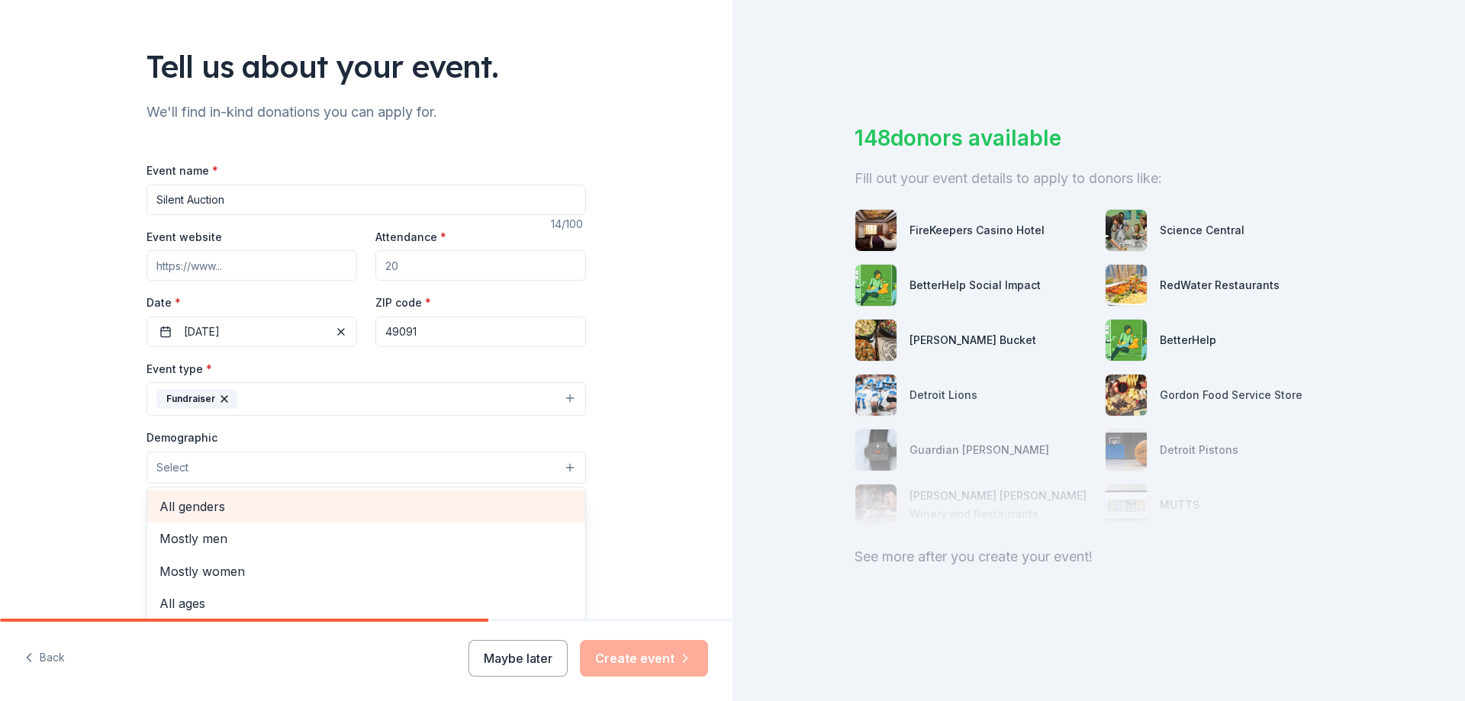
click at [213, 503] on span "All genders" at bounding box center [365, 507] width 413 height 20
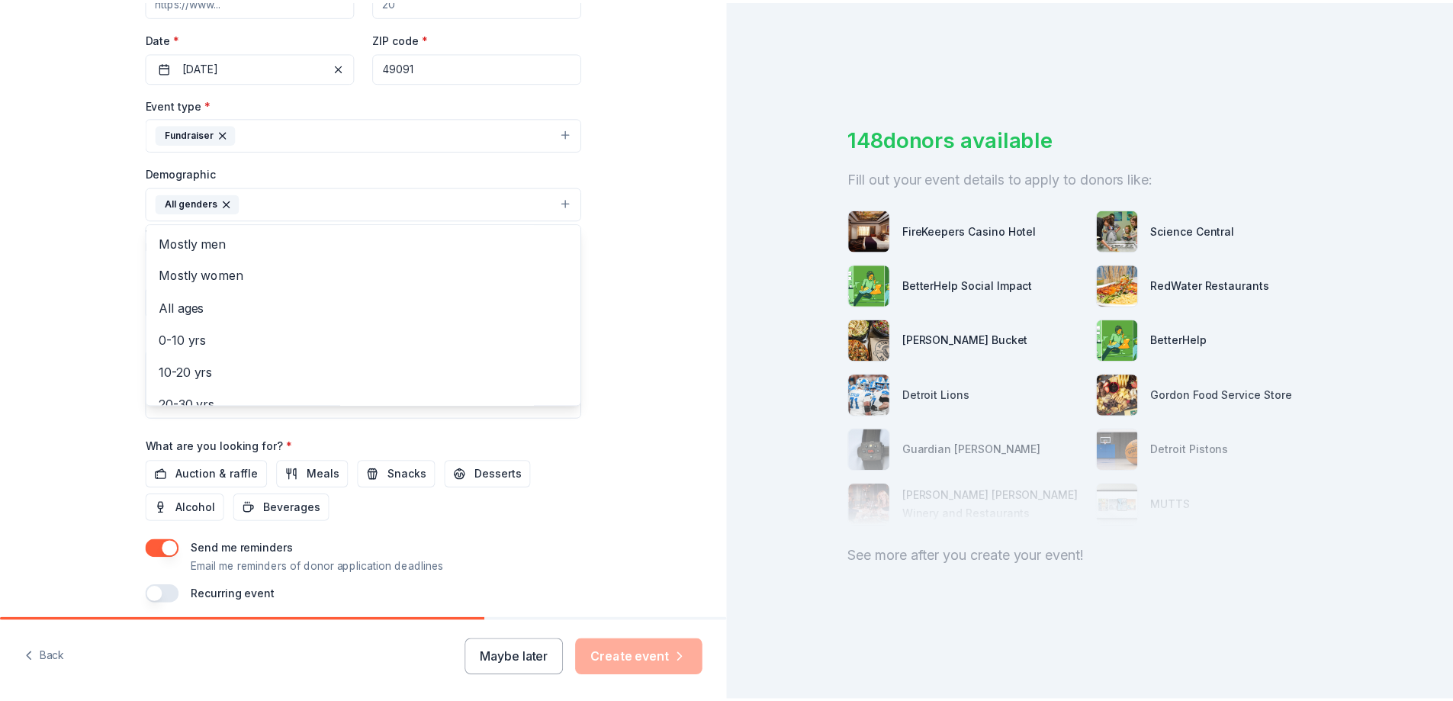
scroll to position [381, 0]
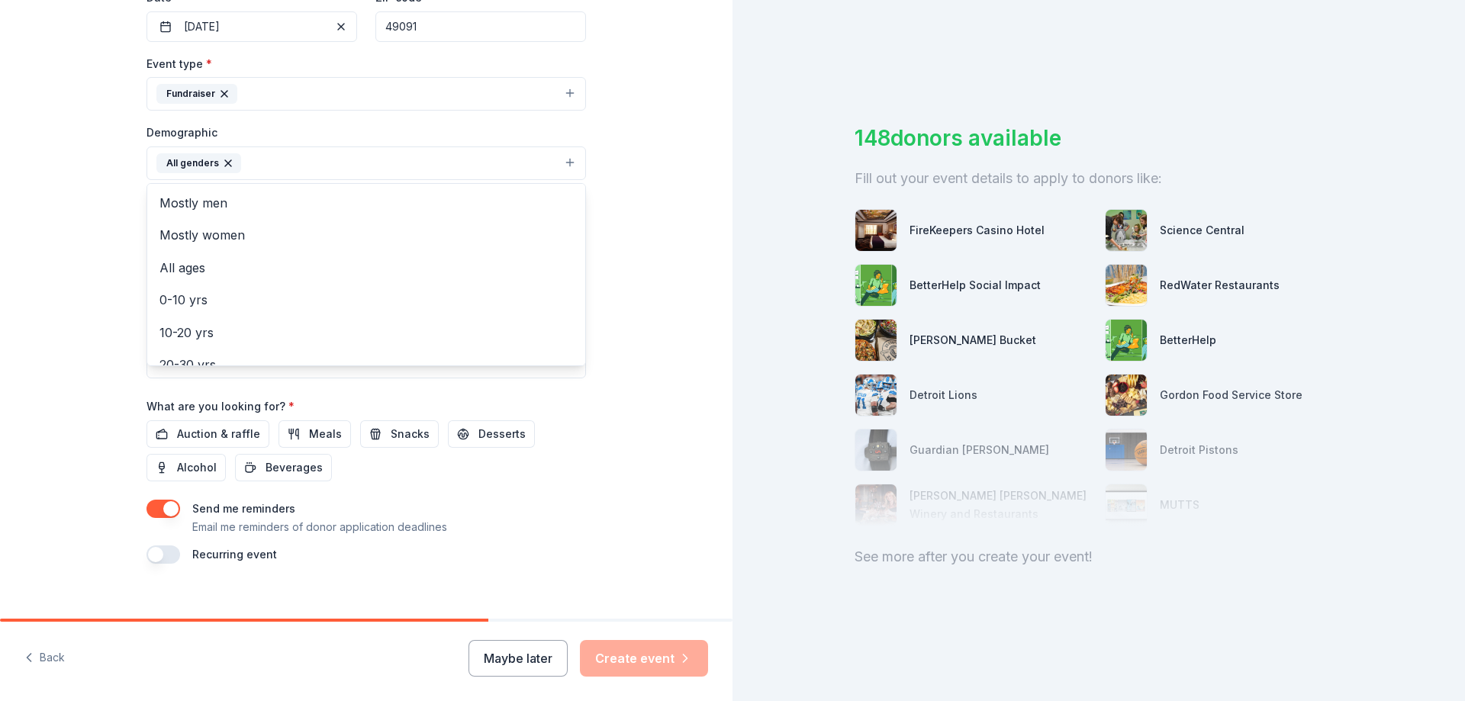
click at [654, 251] on div "Tell us about your event. We'll find in-kind donations you can apply for. Event…" at bounding box center [366, 128] width 732 height 1018
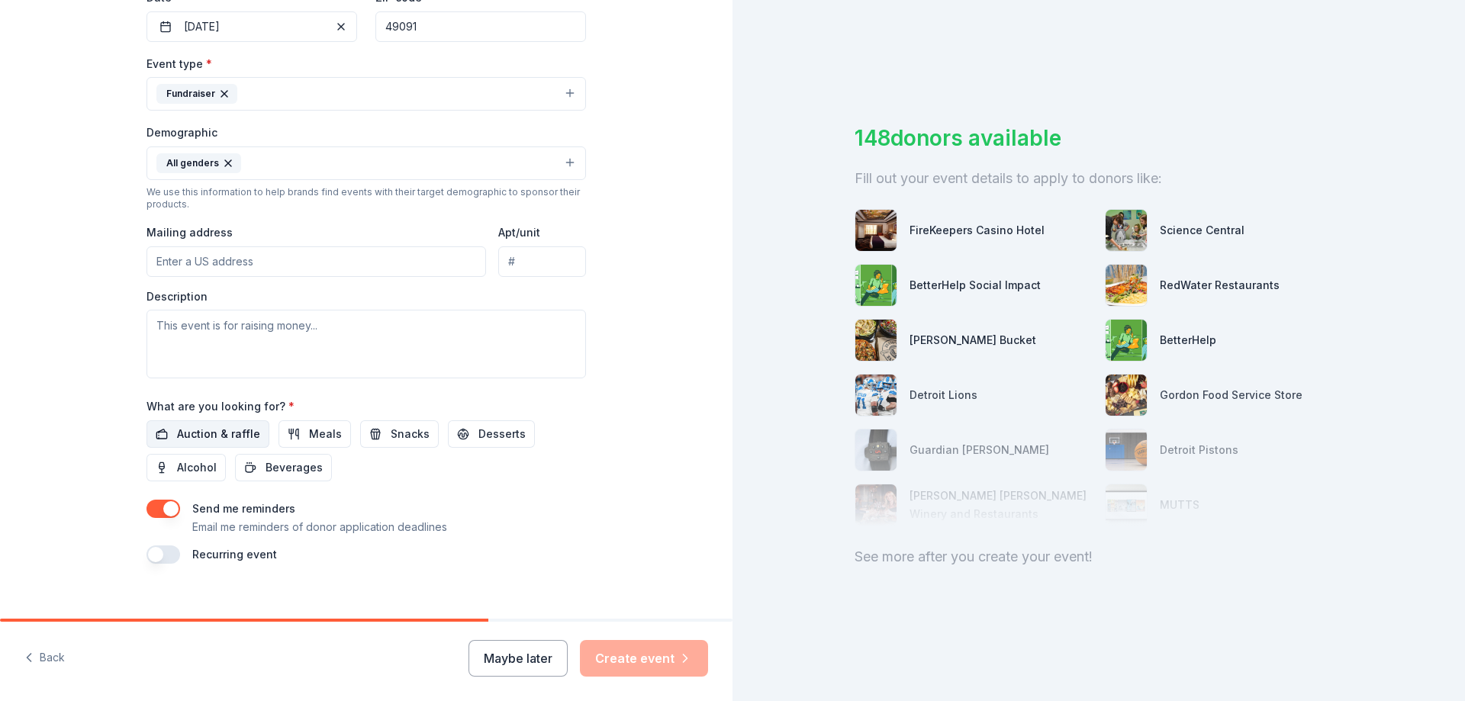
click at [217, 433] on span "Auction & raffle" at bounding box center [218, 434] width 83 height 18
click at [374, 433] on button "Snacks" at bounding box center [399, 433] width 79 height 27
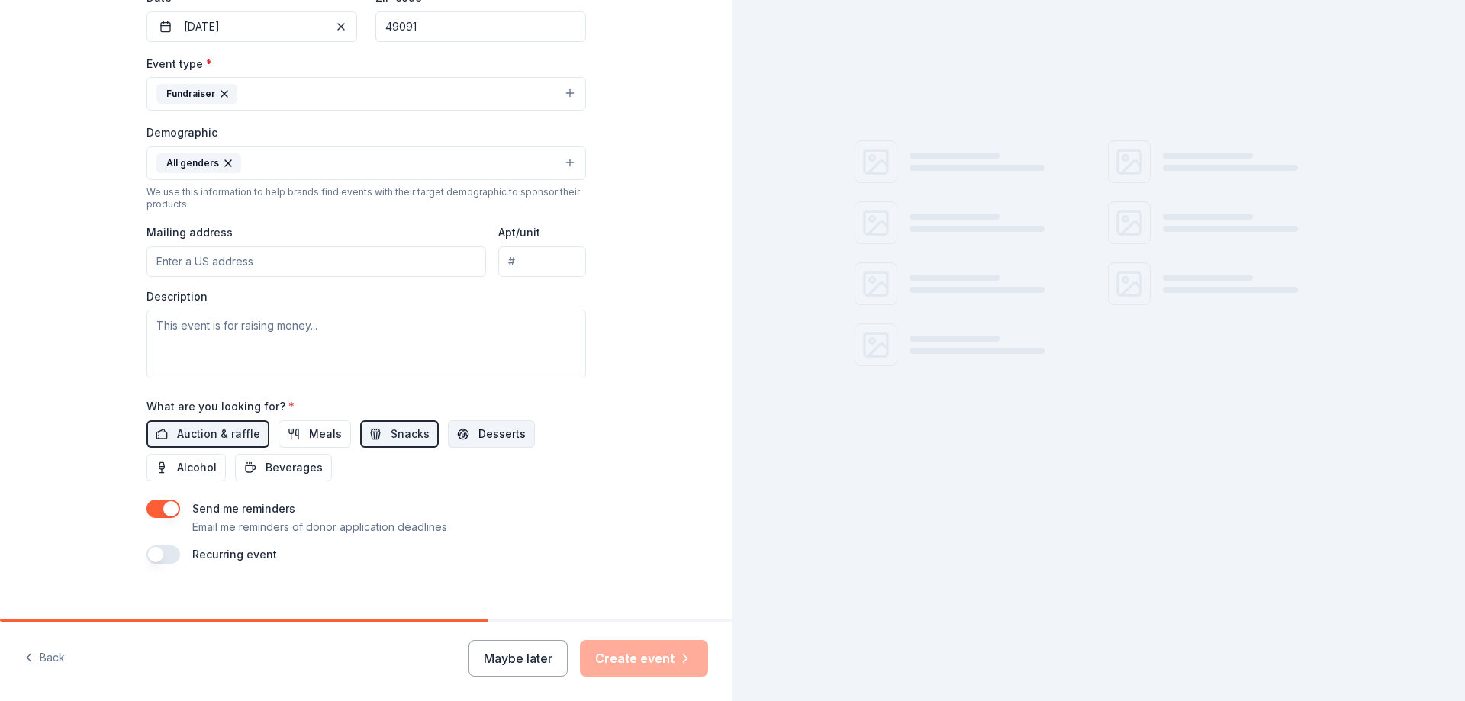
click at [491, 433] on span "Desserts" at bounding box center [501, 434] width 47 height 18
click at [310, 431] on span "Meals" at bounding box center [325, 434] width 33 height 18
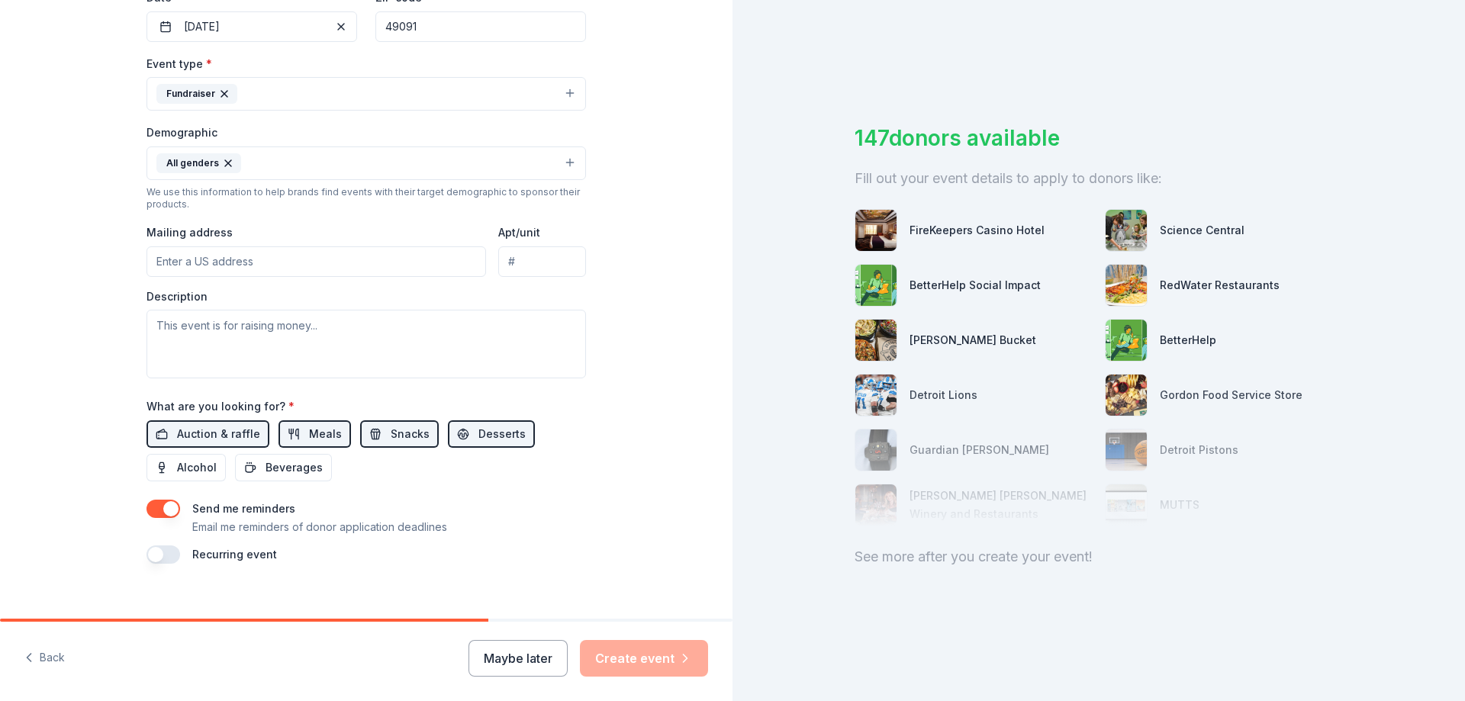
click at [278, 420] on button "Meals" at bounding box center [314, 433] width 72 height 27
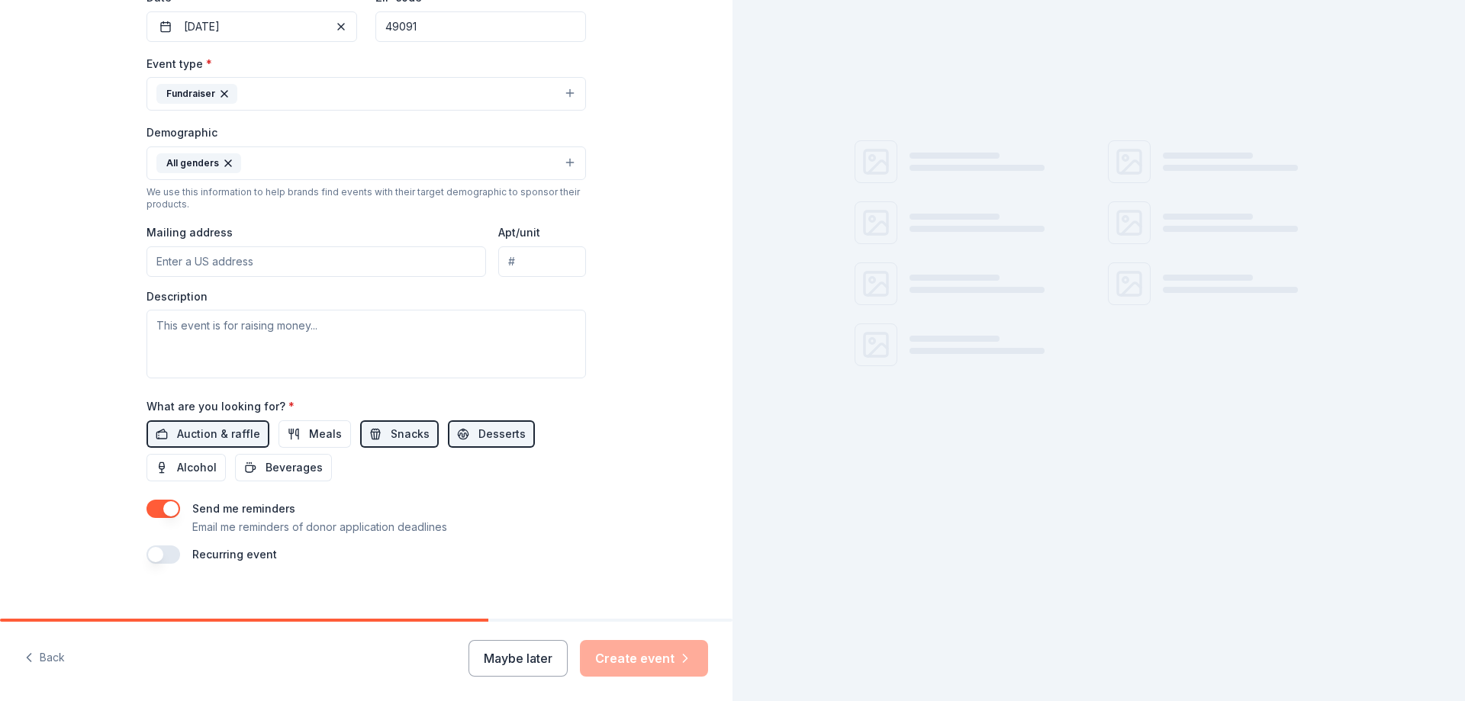
click at [278, 420] on button "Meals" at bounding box center [314, 433] width 72 height 27
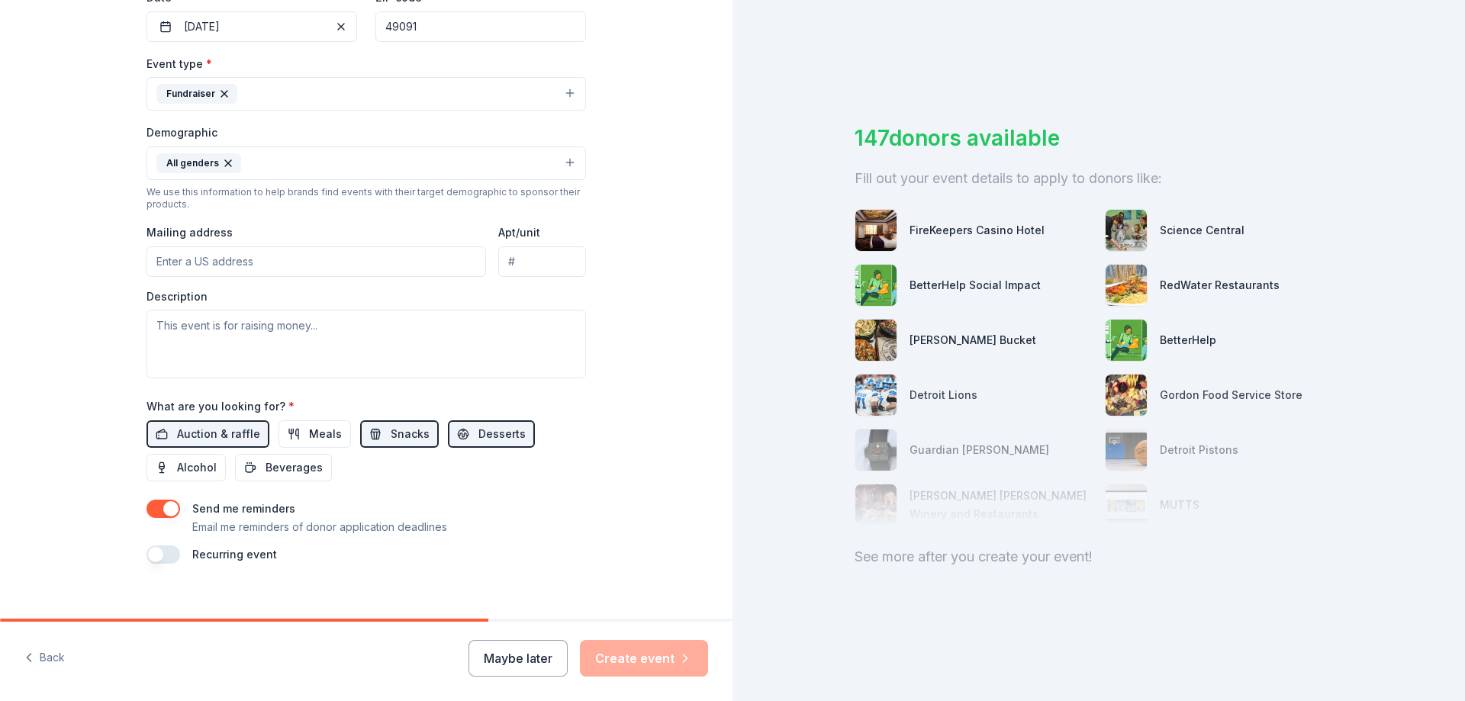
click at [278, 420] on button "Meals" at bounding box center [314, 433] width 72 height 27
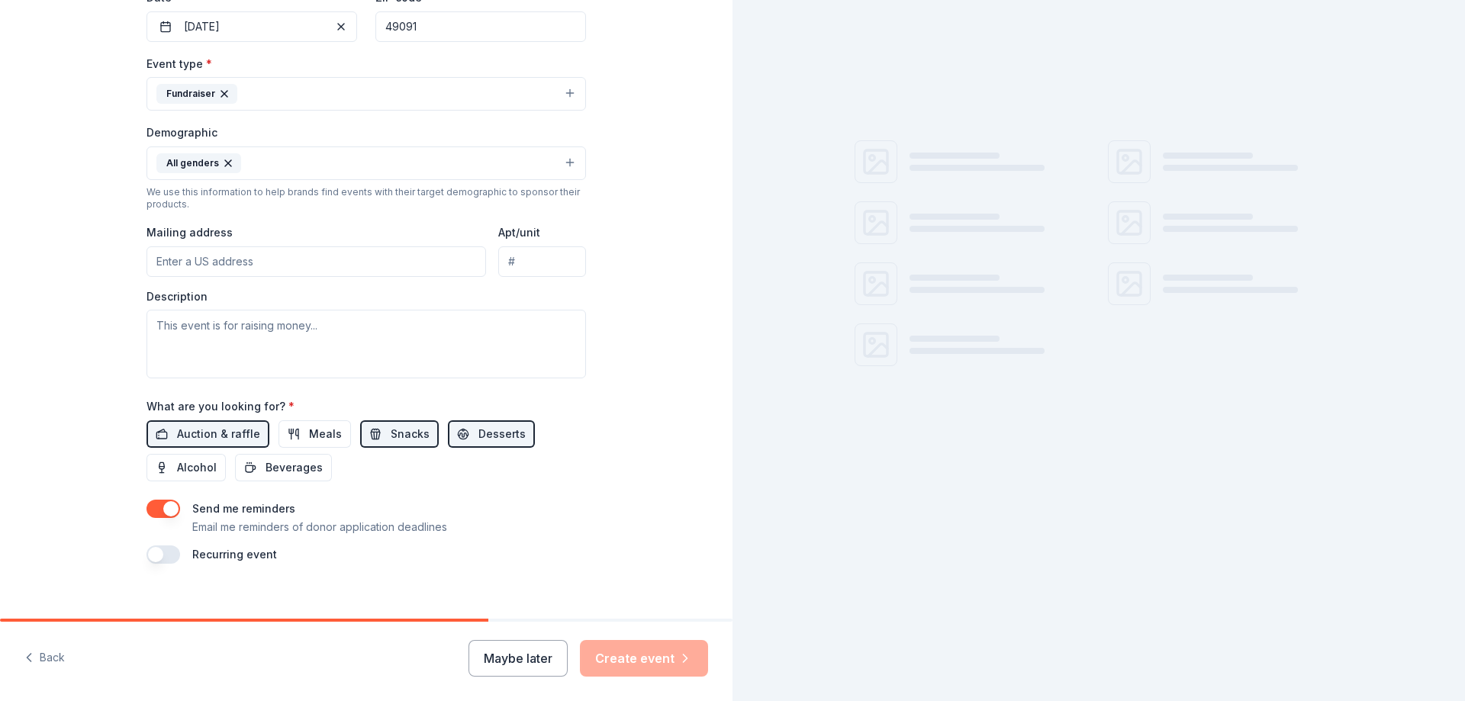
click at [278, 420] on button "Meals" at bounding box center [314, 433] width 72 height 27
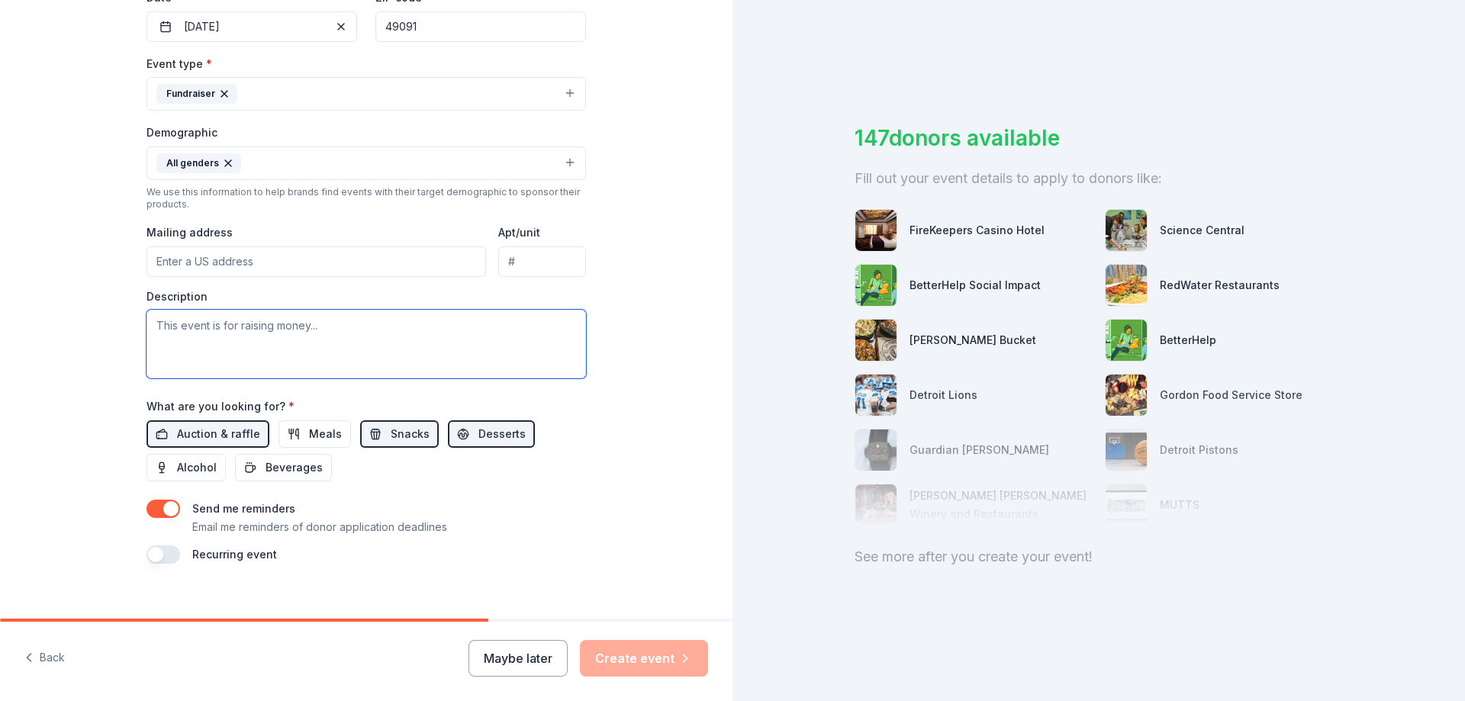
click at [172, 330] on textarea at bounding box center [365, 344] width 439 height 69
type textarea "Half of the funds will go to our local Salvation Army for their food kitchen"
click at [526, 650] on button "Maybe later" at bounding box center [517, 658] width 99 height 37
click at [534, 658] on button "Maybe later" at bounding box center [517, 658] width 99 height 37
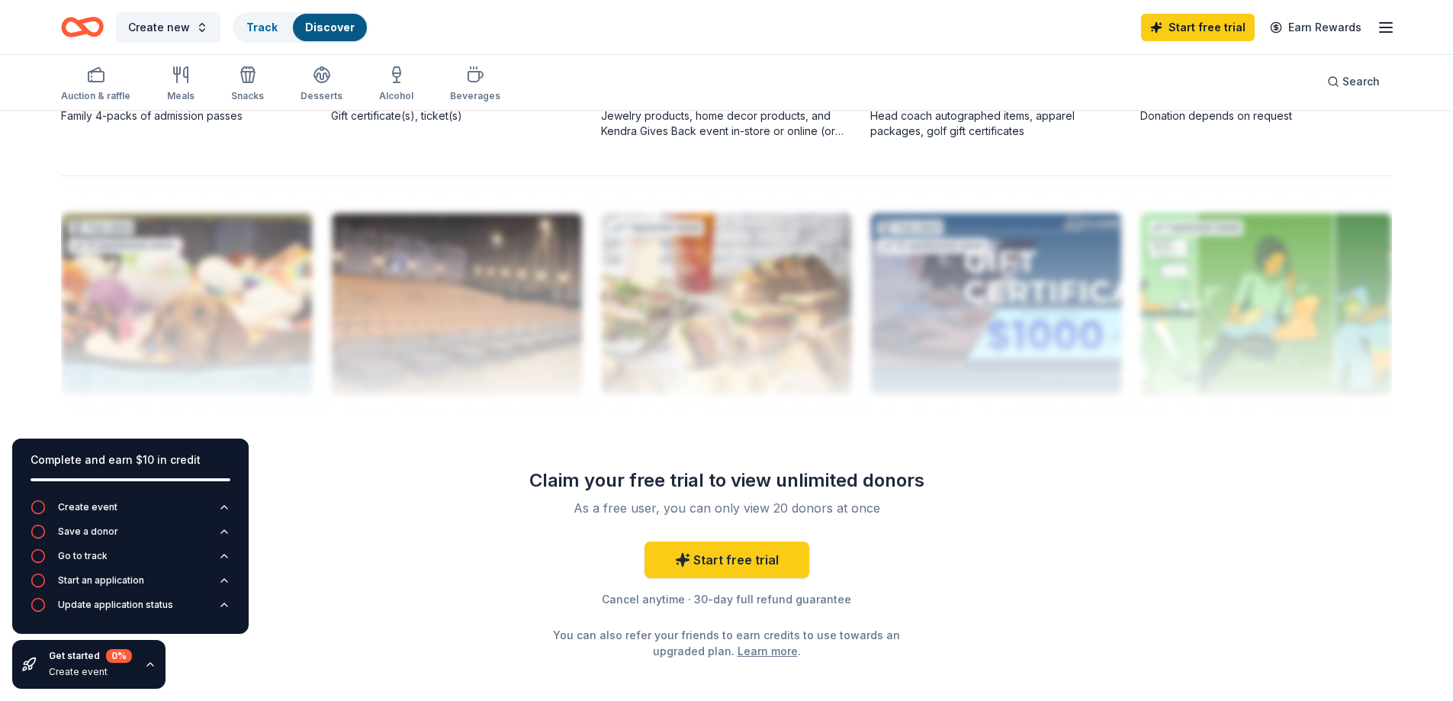
scroll to position [1449, 0]
